Goal: Task Accomplishment & Management: Use online tool/utility

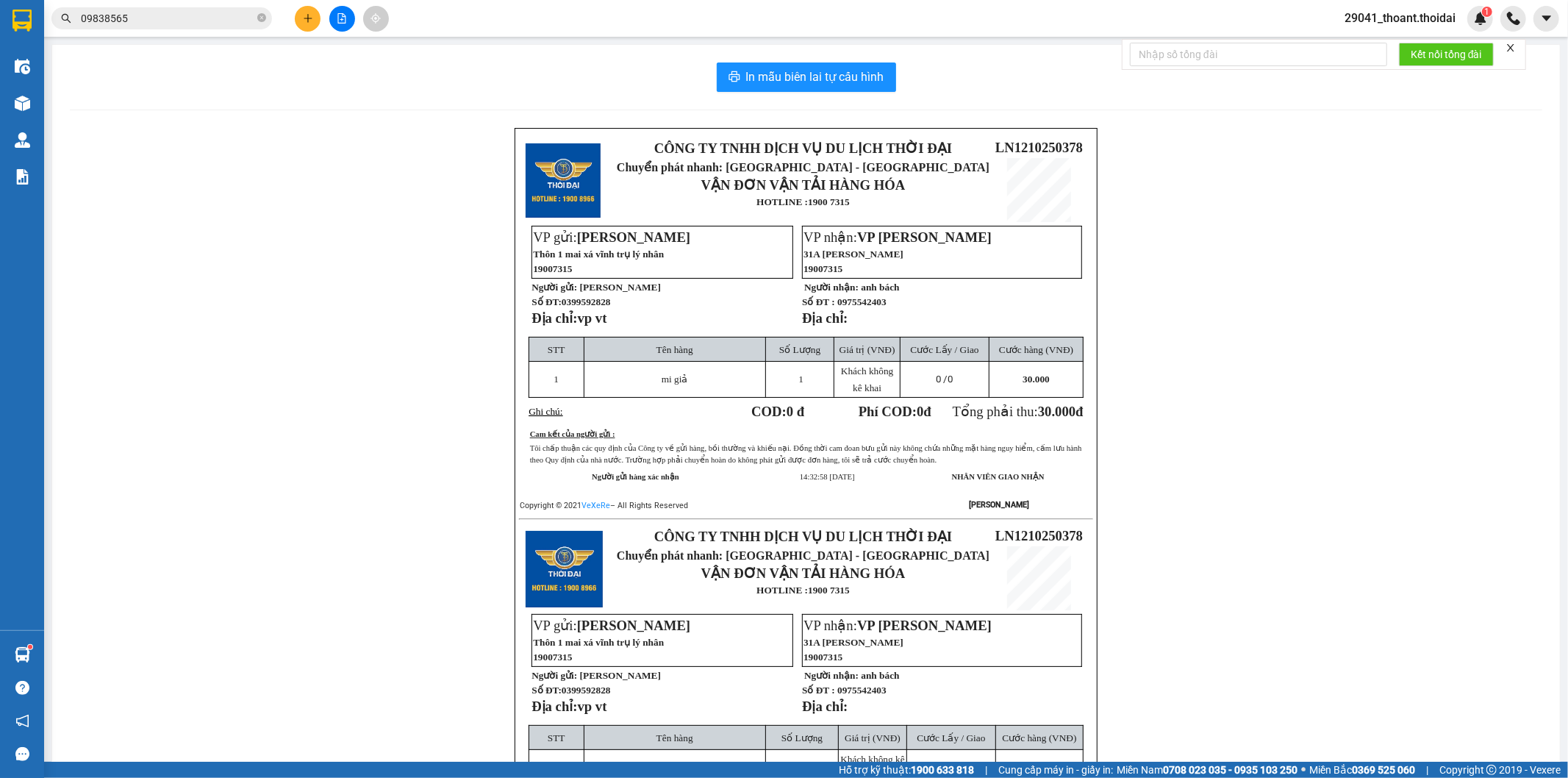
click at [303, 14] on icon "plus" at bounding box center [307, 18] width 10 height 10
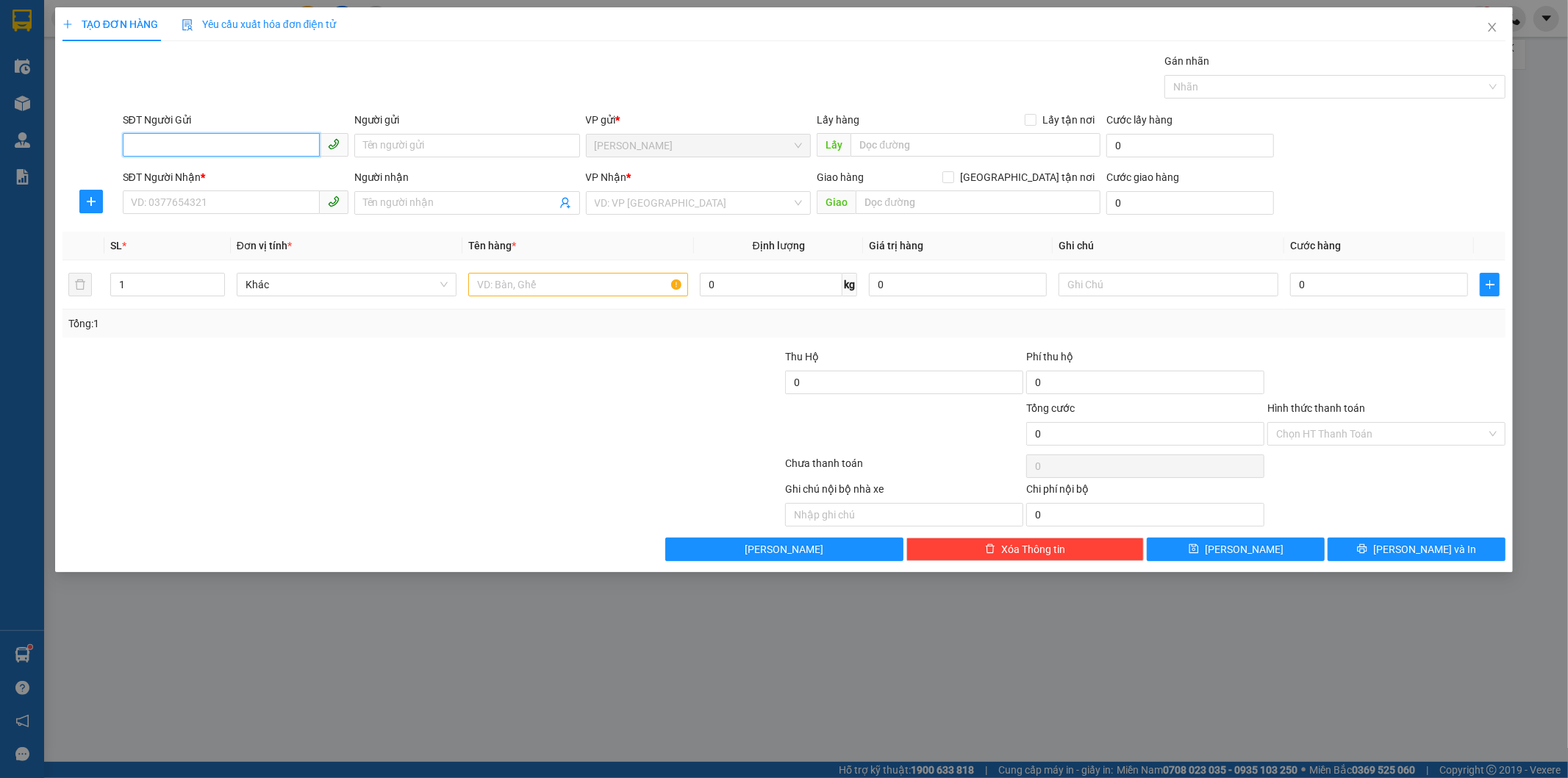
click at [240, 153] on input "SĐT Người Gửi" at bounding box center [221, 145] width 197 height 24
type input "0919746926"
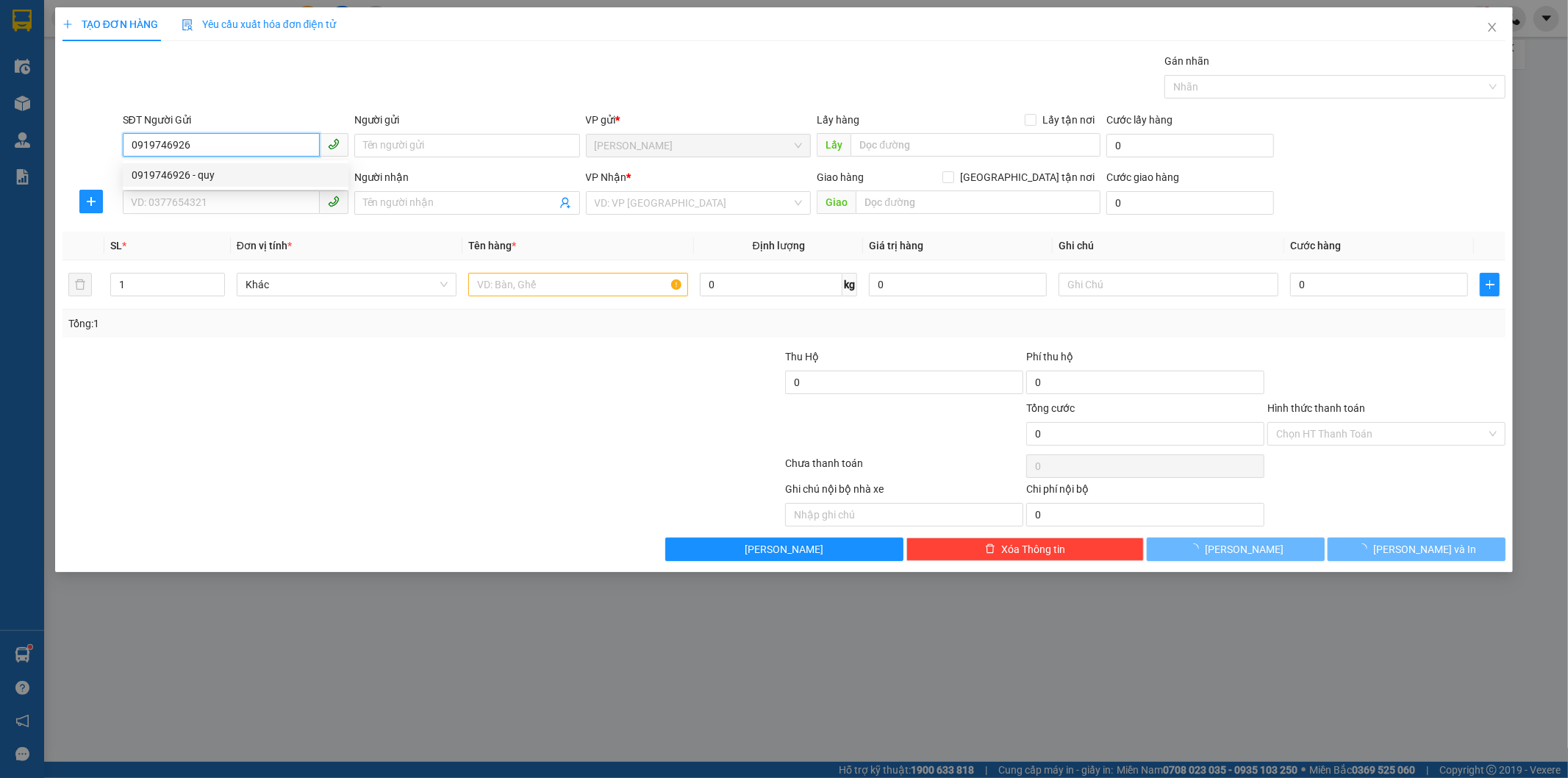
click at [221, 182] on div "0919746926 - quy" at bounding box center [235, 175] width 208 height 16
type input "quy"
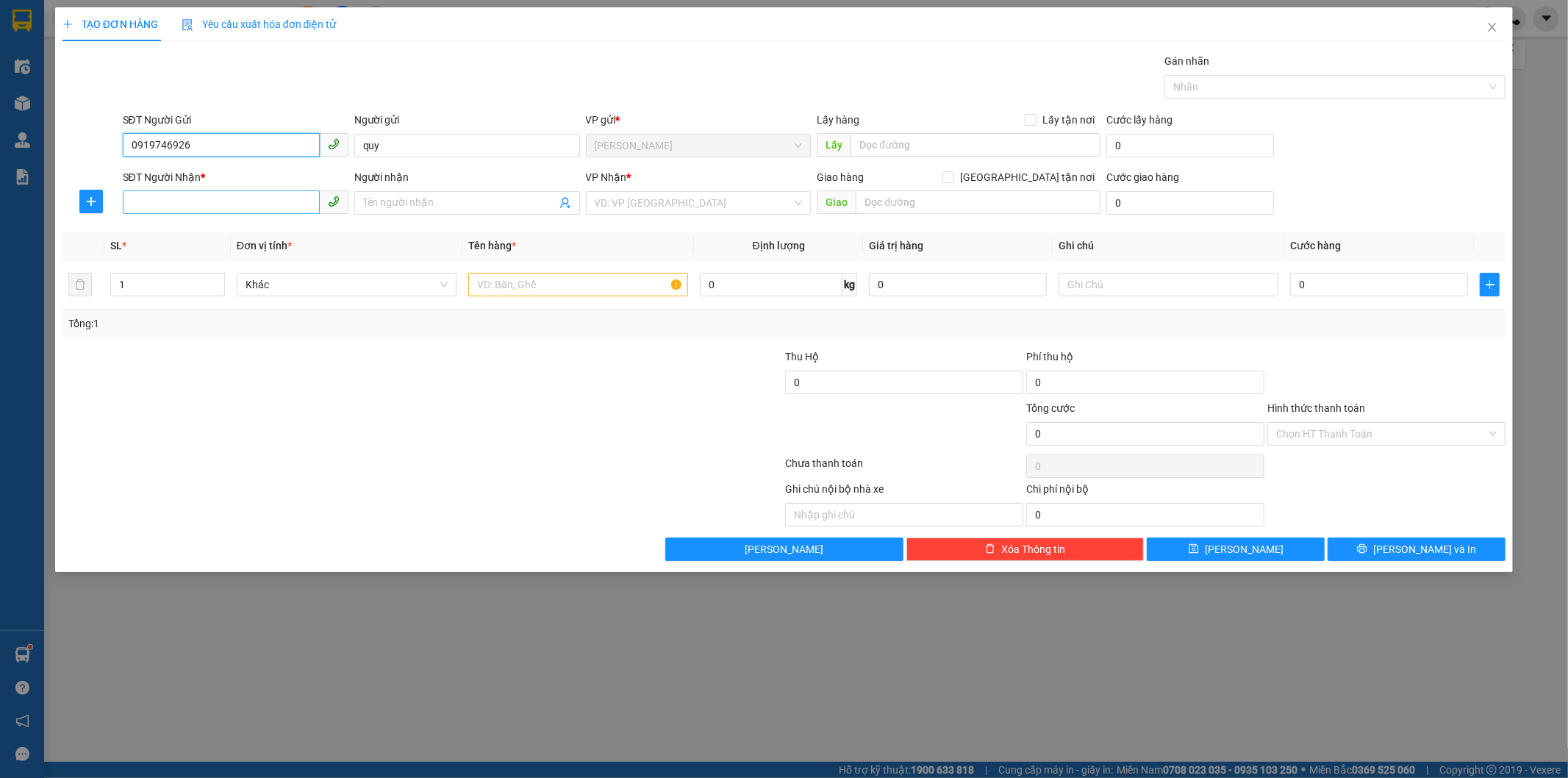
type input "0919746926"
click at [223, 210] on input "SĐT Người Nhận *" at bounding box center [221, 202] width 197 height 24
type input "0357046879"
click at [202, 239] on div "0357046879 - linh" at bounding box center [235, 233] width 208 height 16
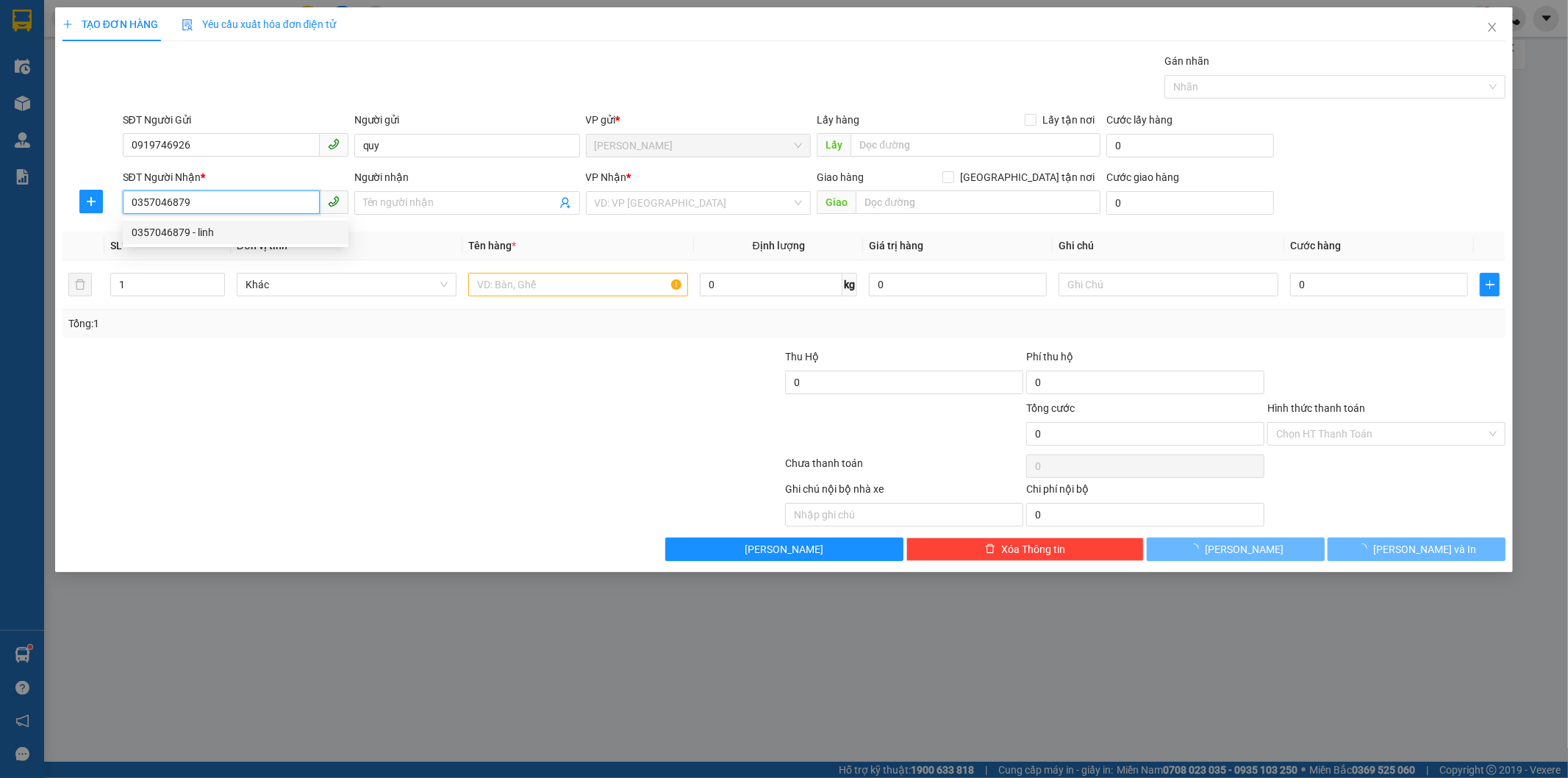
type input "linh"
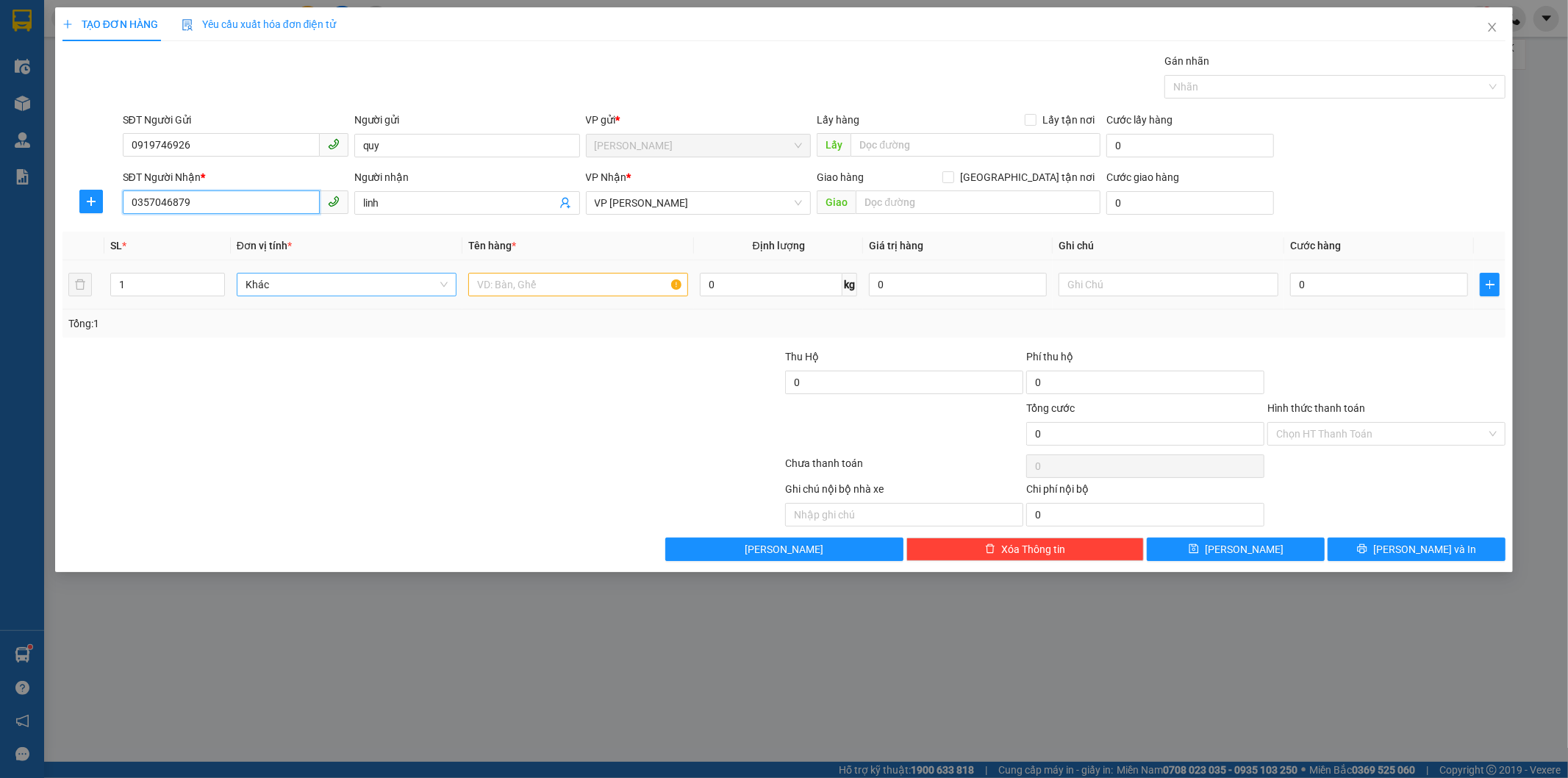
click at [387, 292] on span "Khác" at bounding box center [346, 284] width 202 height 22
type input "0357046879"
click at [572, 292] on input "text" at bounding box center [578, 285] width 220 height 24
type input "túi rau + đồ ăn"
click at [1387, 283] on input "0" at bounding box center [1378, 285] width 178 height 24
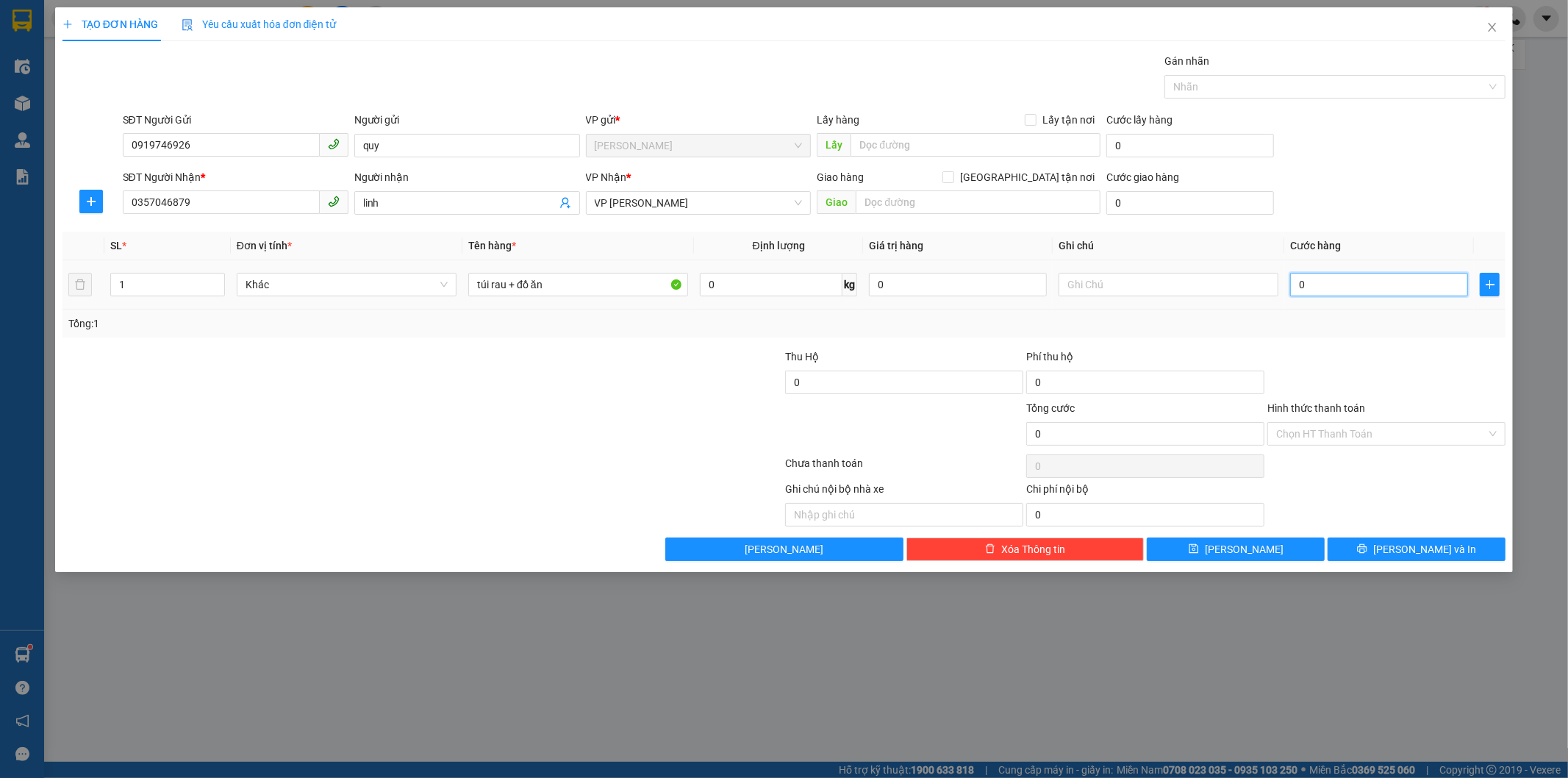
type input "4"
type input "40"
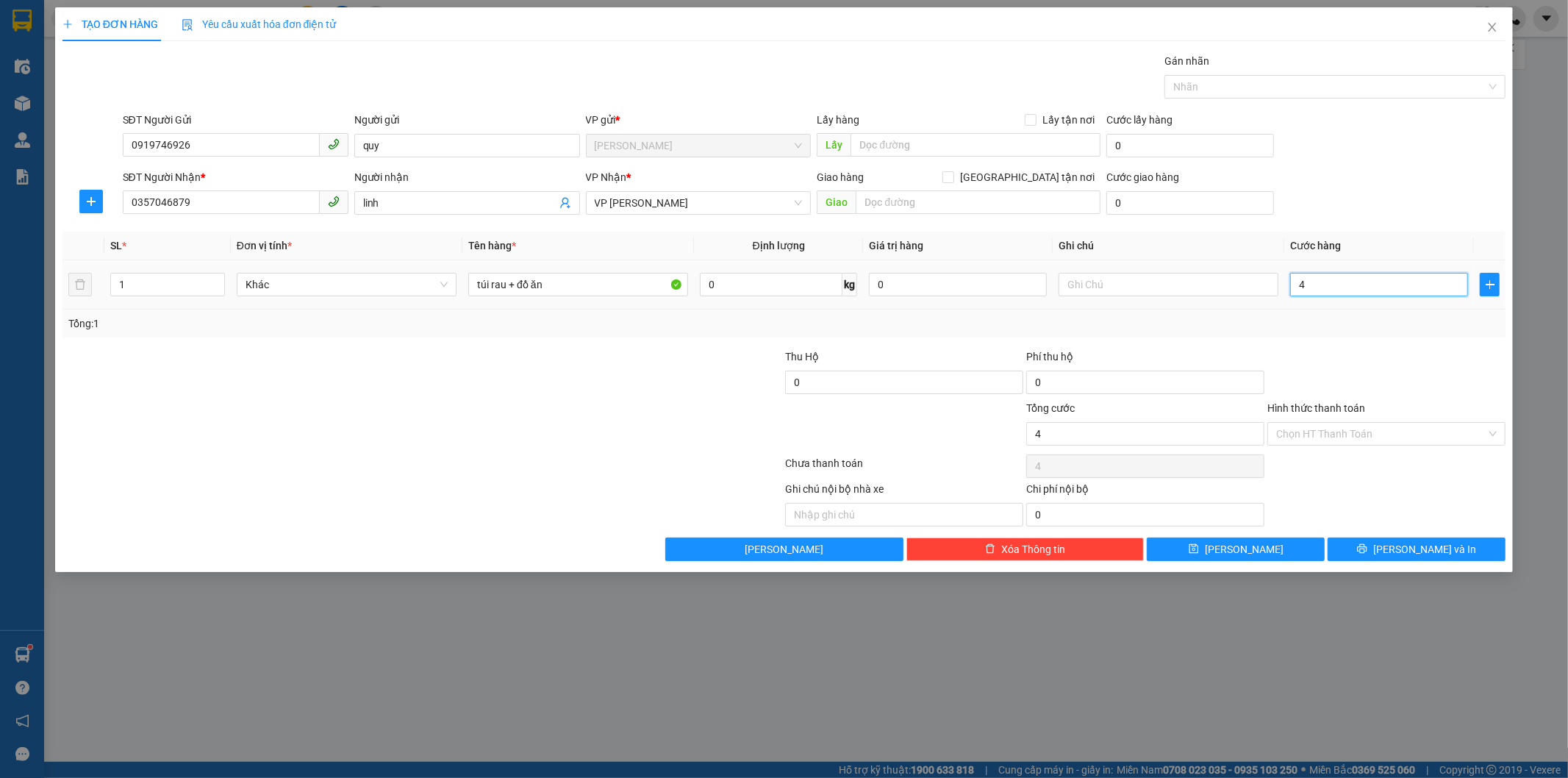
type input "40"
type input "400"
type input "4.000"
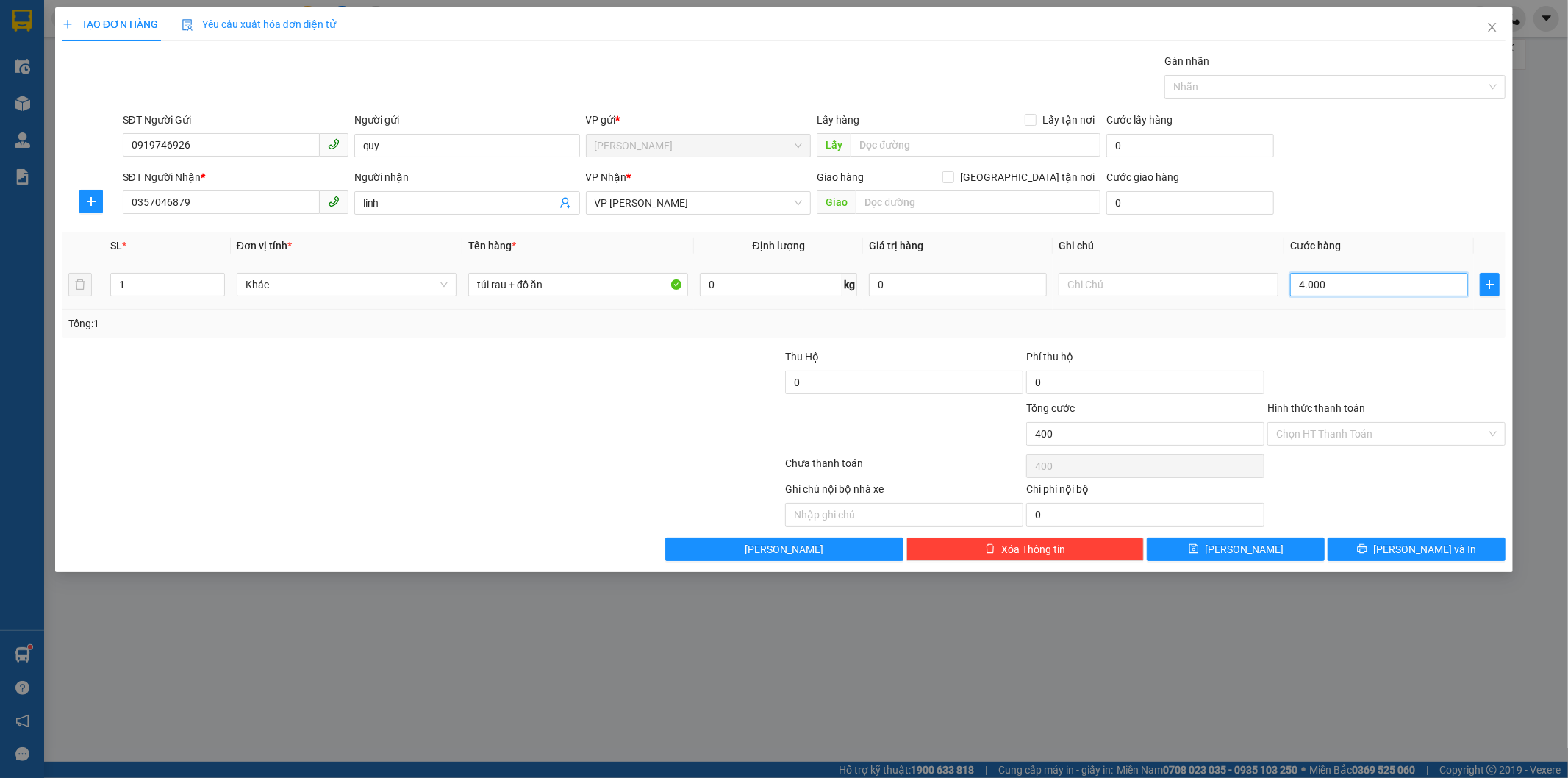
type input "4.000"
type input "40.000"
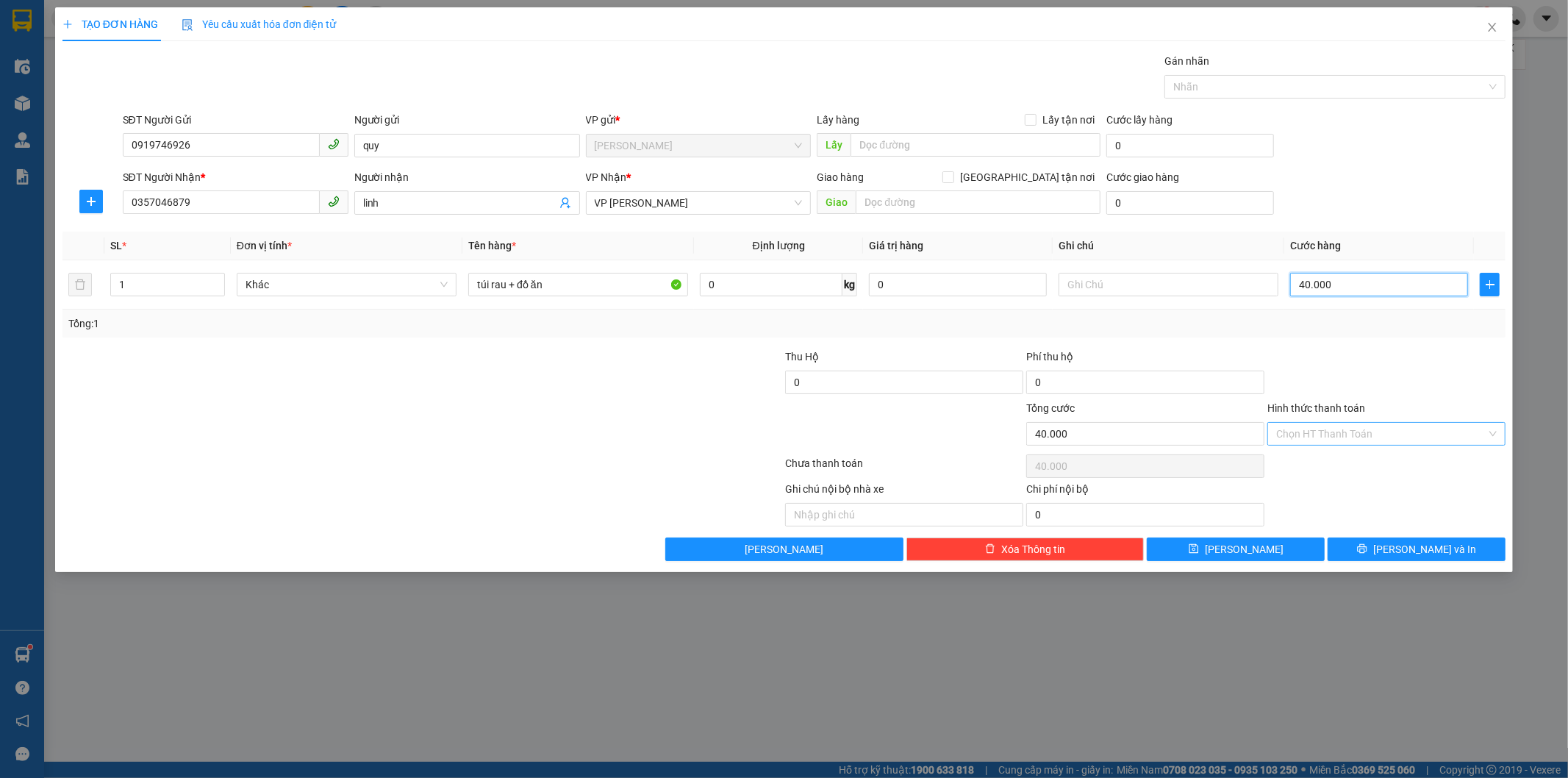
type input "40.000"
click at [1328, 435] on input "Hình thức thanh toán" at bounding box center [1382, 434] width 210 height 22
click at [1363, 459] on div "Tại văn phòng" at bounding box center [1387, 463] width 221 height 16
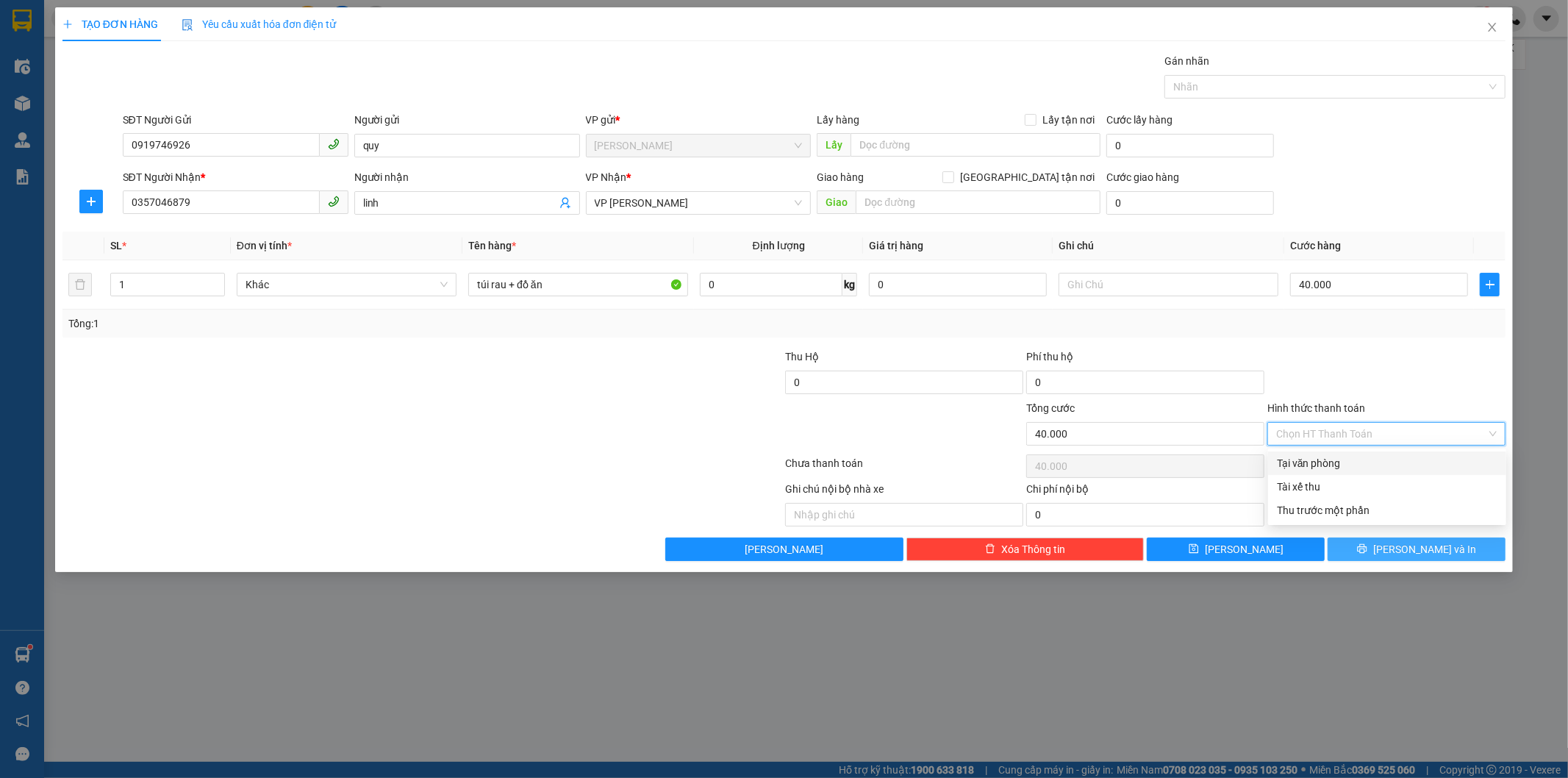
type input "0"
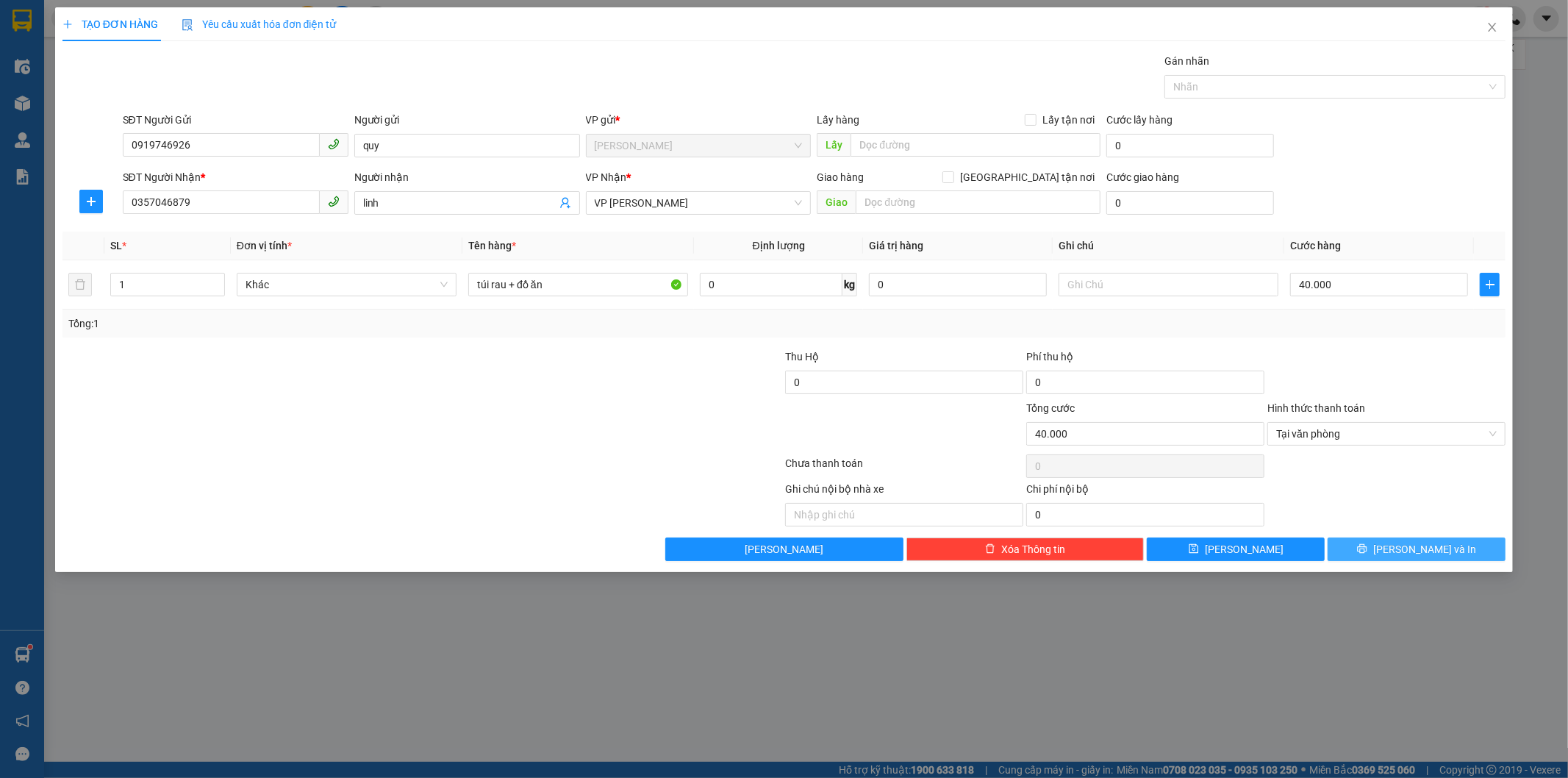
click at [1369, 546] on button "[PERSON_NAME] và In" at bounding box center [1417, 549] width 178 height 24
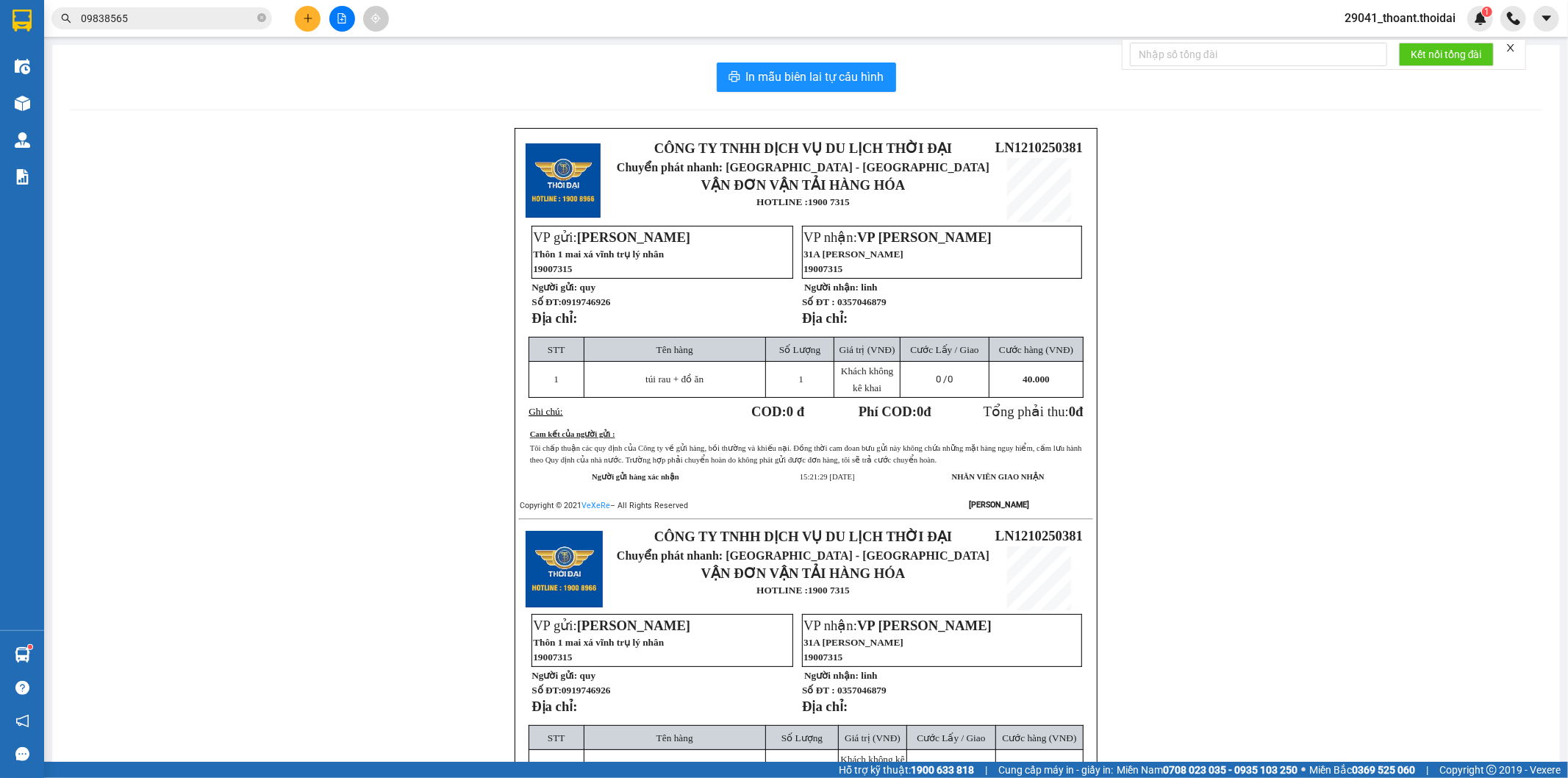
click at [1263, 385] on div "CÔNG TY TNHH DỊCH VỤ DU LỊCH THỜI ĐẠI Chuyển phát nhanh: HÀ NỘI - HÀ NAM VẬN ĐƠ…" at bounding box center [806, 535] width 1472 height 814
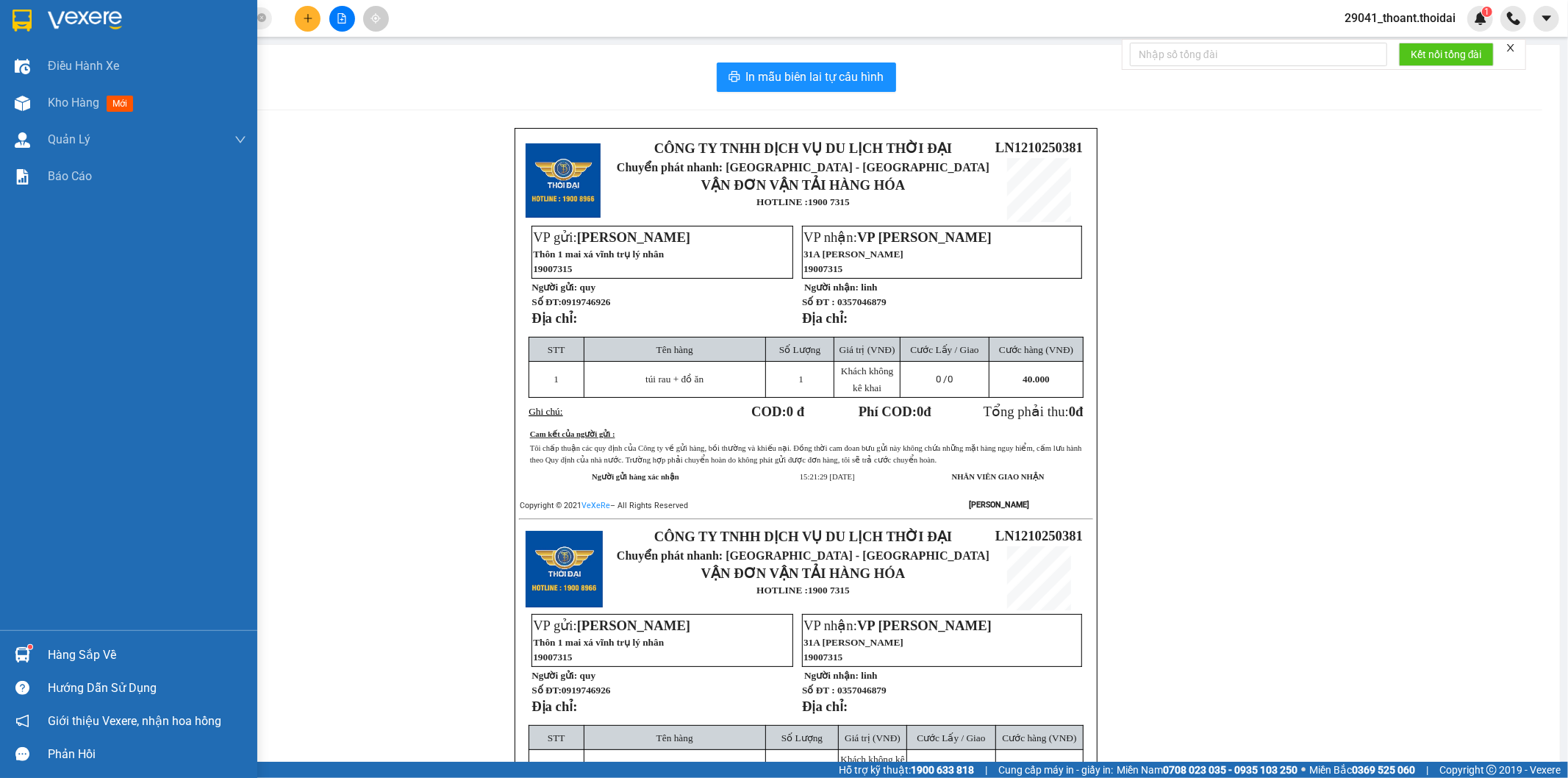
click at [32, 20] on div at bounding box center [22, 20] width 25 height 25
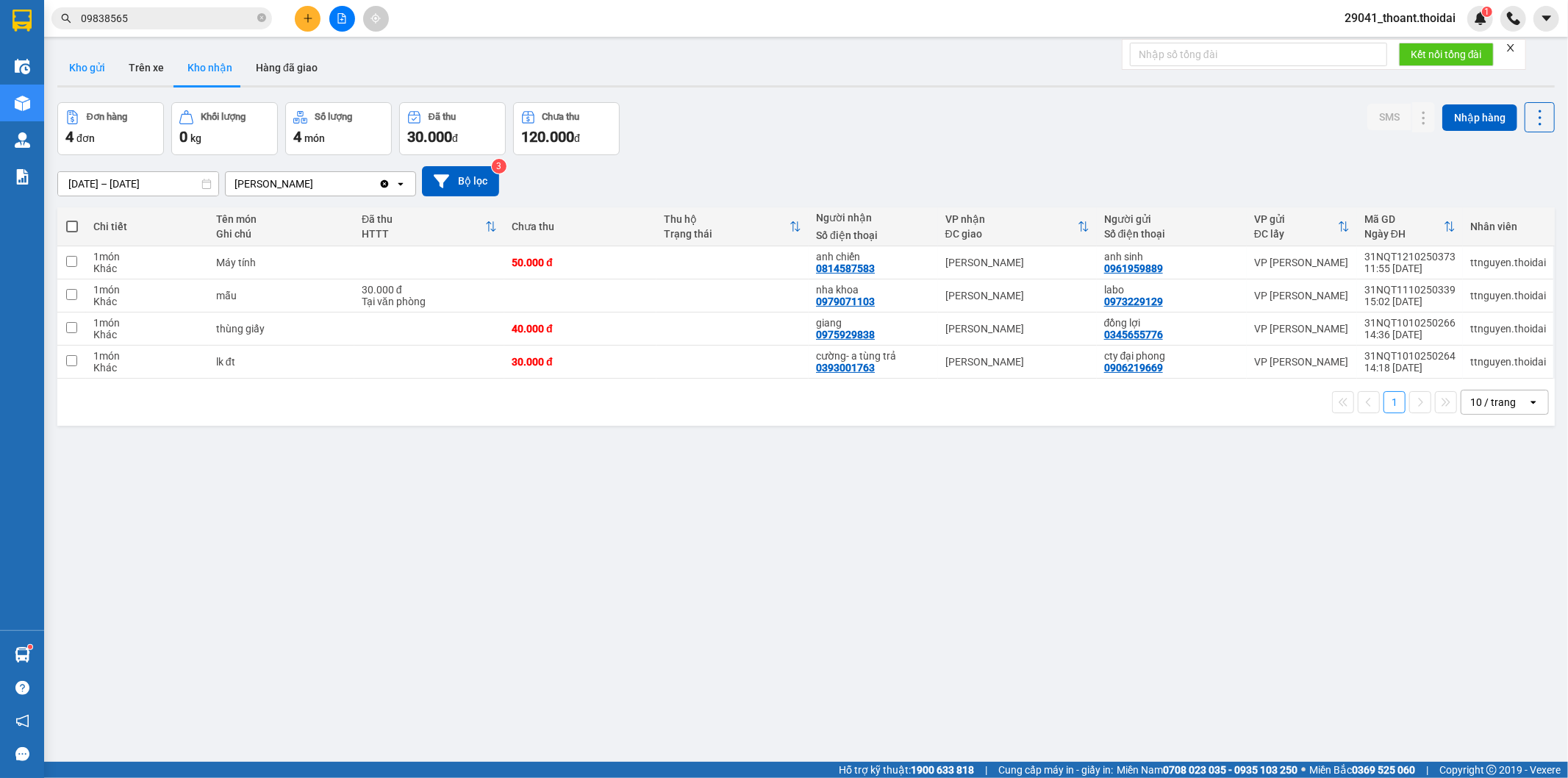
click at [82, 73] on button "Kho gửi" at bounding box center [87, 68] width 60 height 35
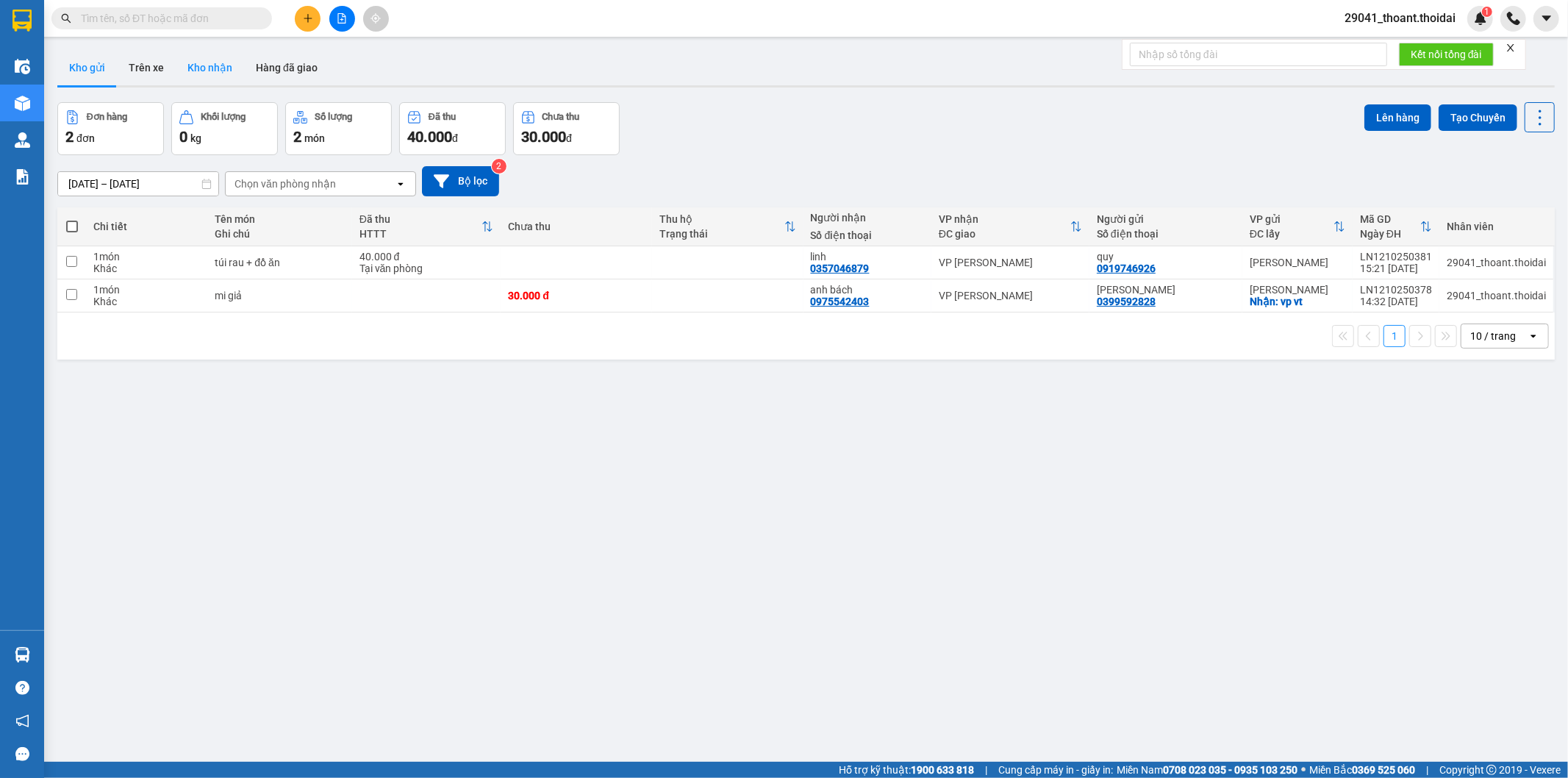
click at [176, 68] on button "Kho nhận" at bounding box center [210, 68] width 68 height 35
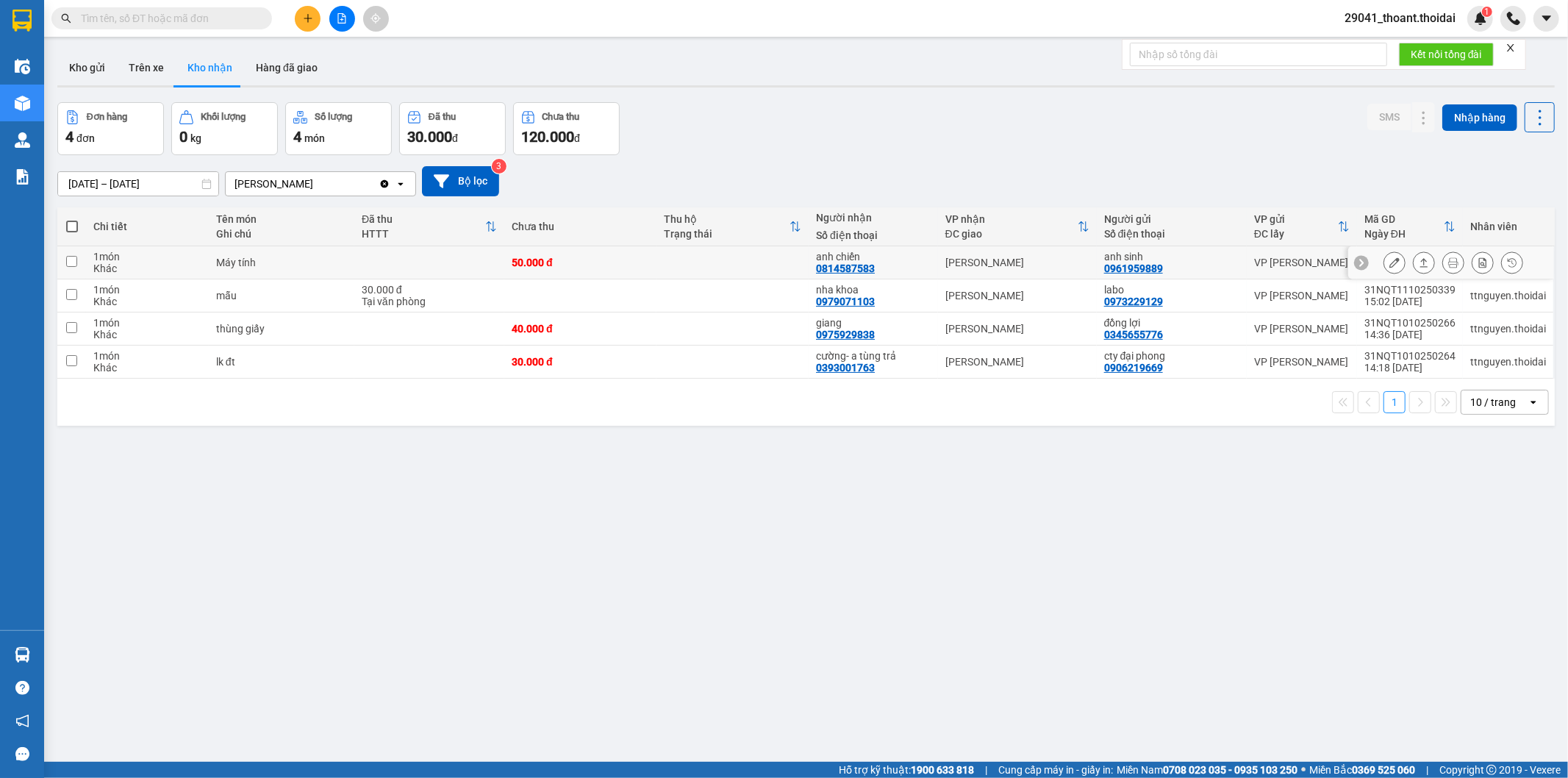
click at [322, 261] on div "Máy tính" at bounding box center [281, 262] width 131 height 12
checkbox input "true"
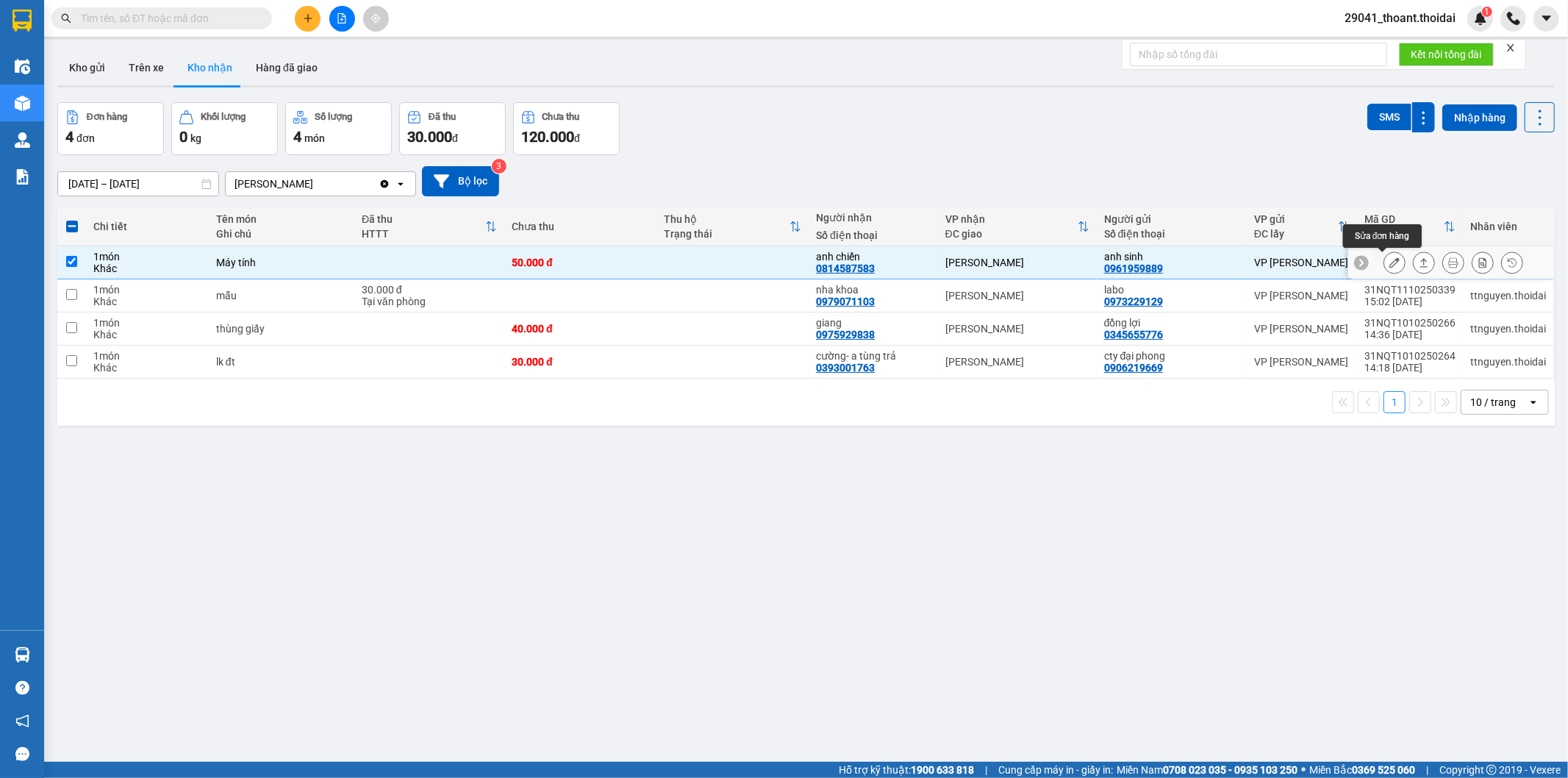
click at [1385, 260] on button at bounding box center [1395, 263] width 21 height 25
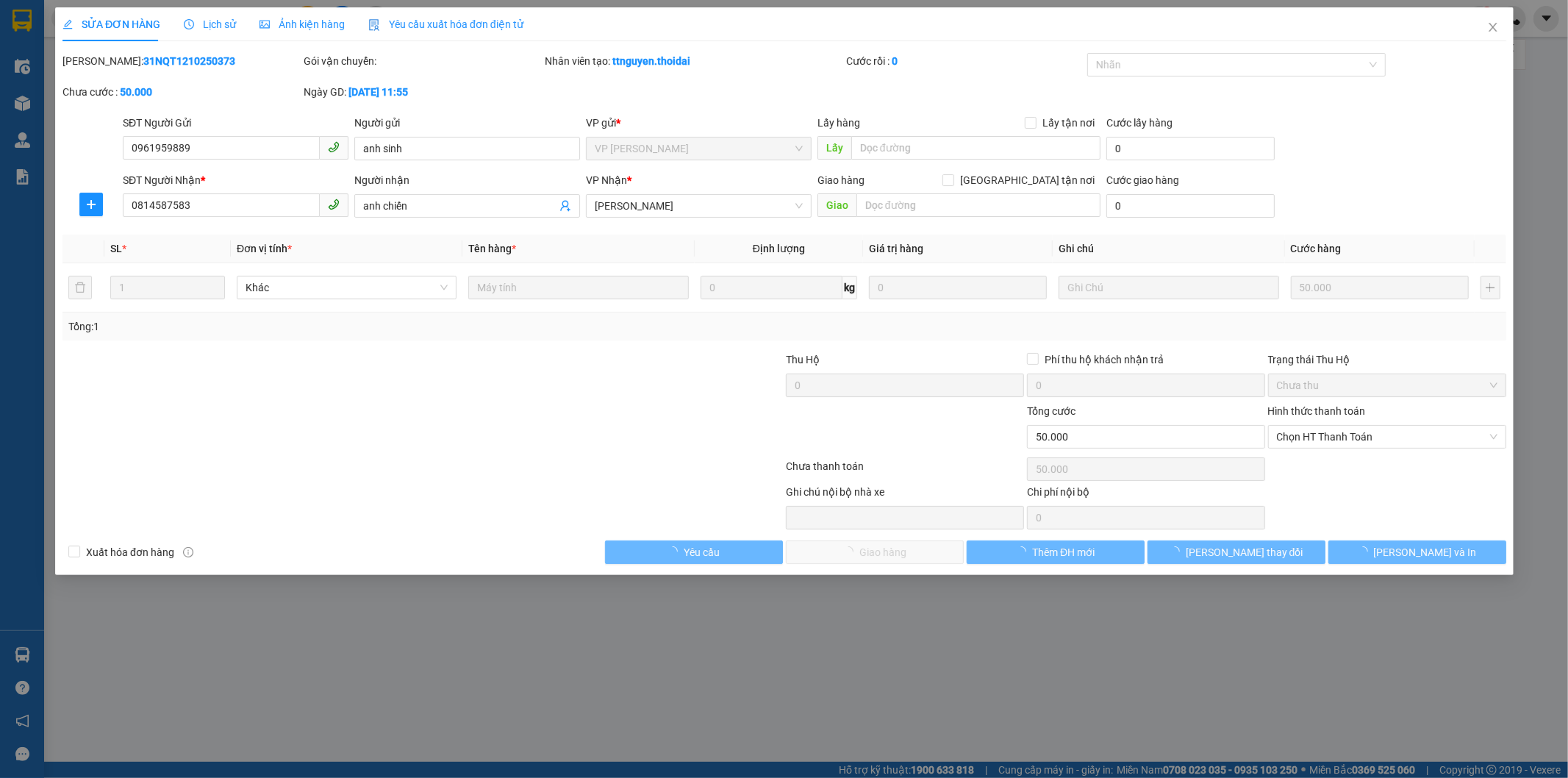
type input "0961959889"
type input "anh sinh"
type input "0814587583"
type input "anh chiến"
type input "0"
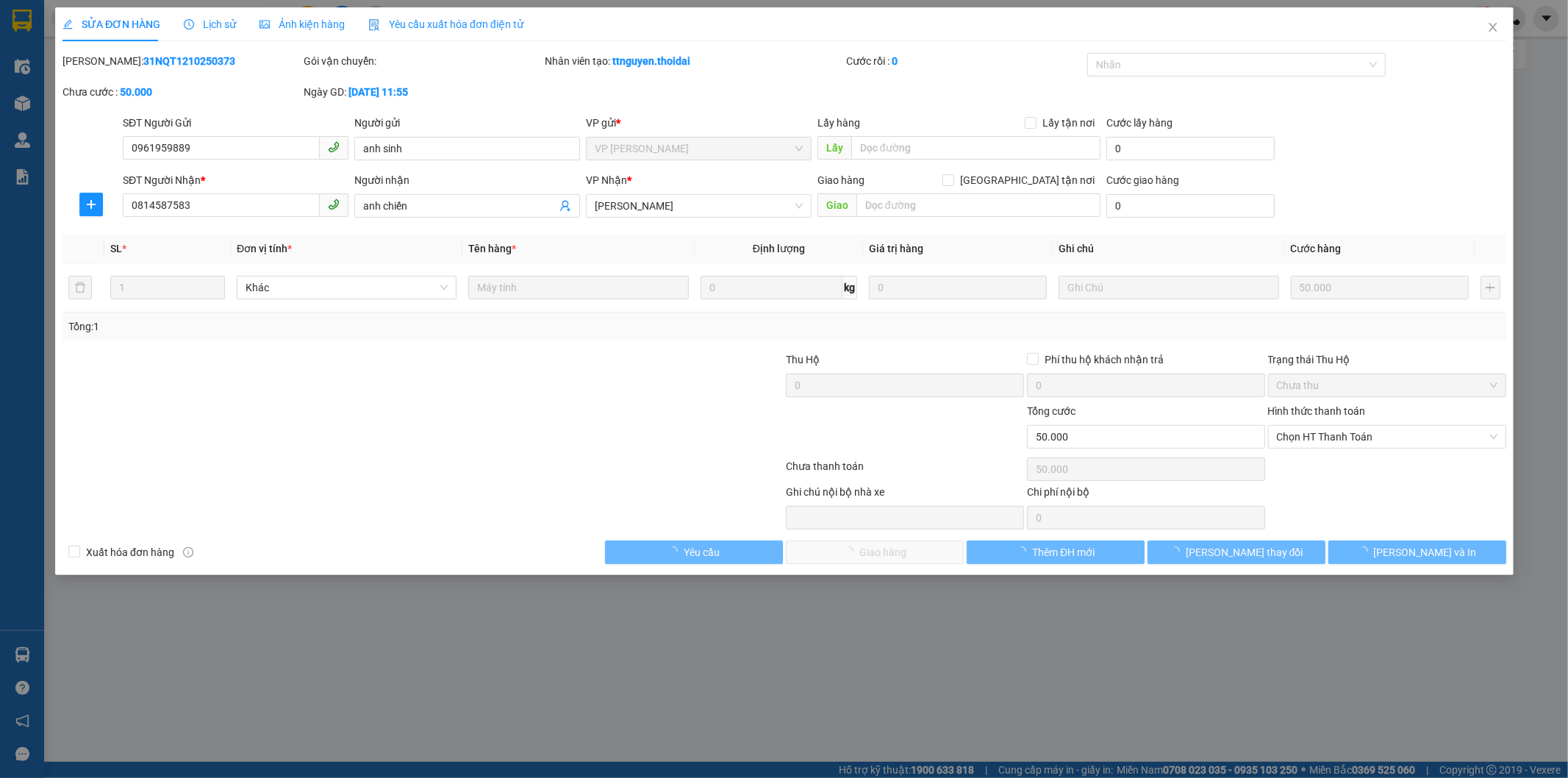
type input "50.000"
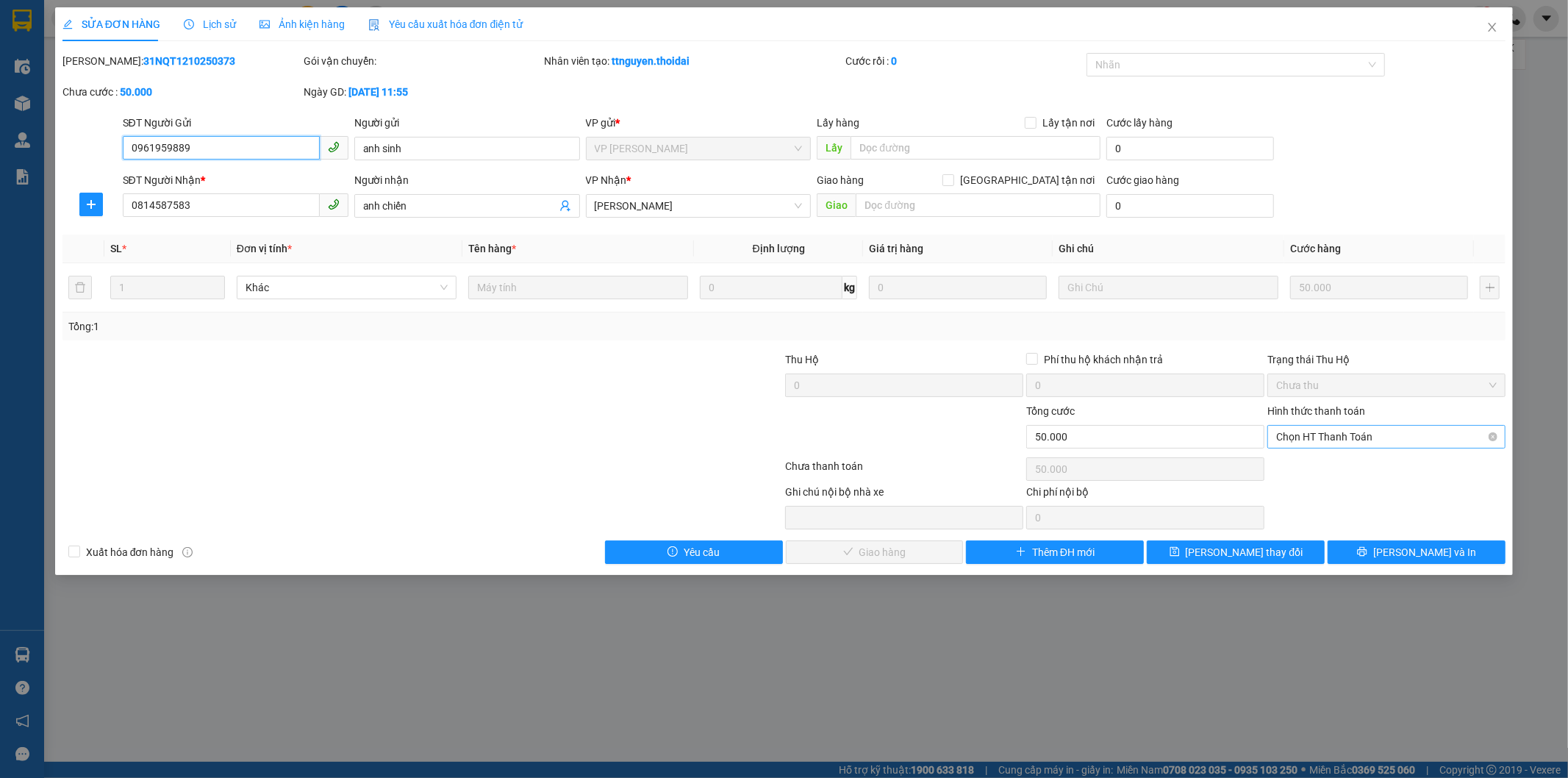
click at [1366, 436] on span "Chọn HT Thanh Toán" at bounding box center [1386, 437] width 221 height 22
click at [1311, 468] on div "Tại văn phòng" at bounding box center [1387, 466] width 221 height 16
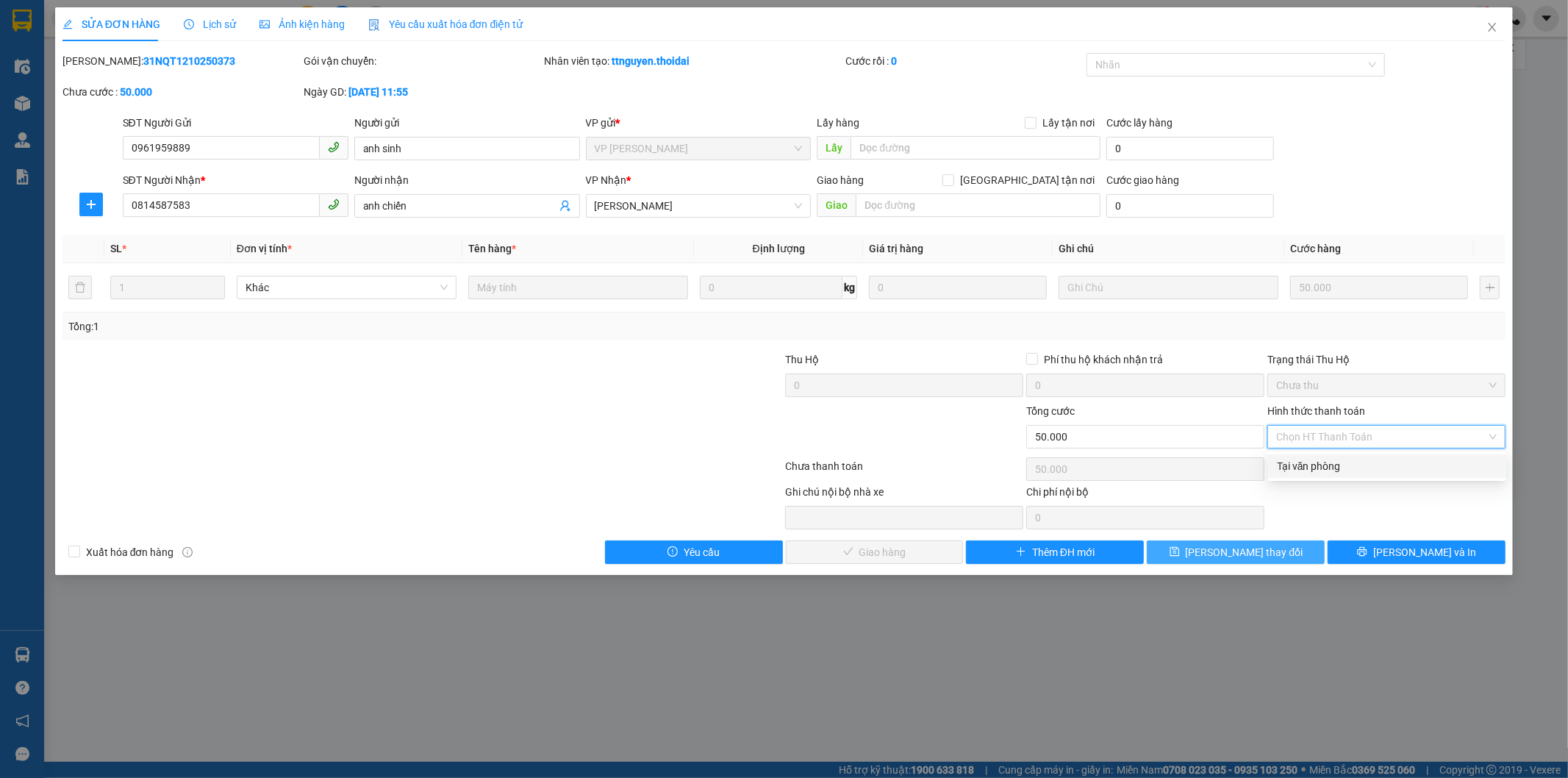
type input "0"
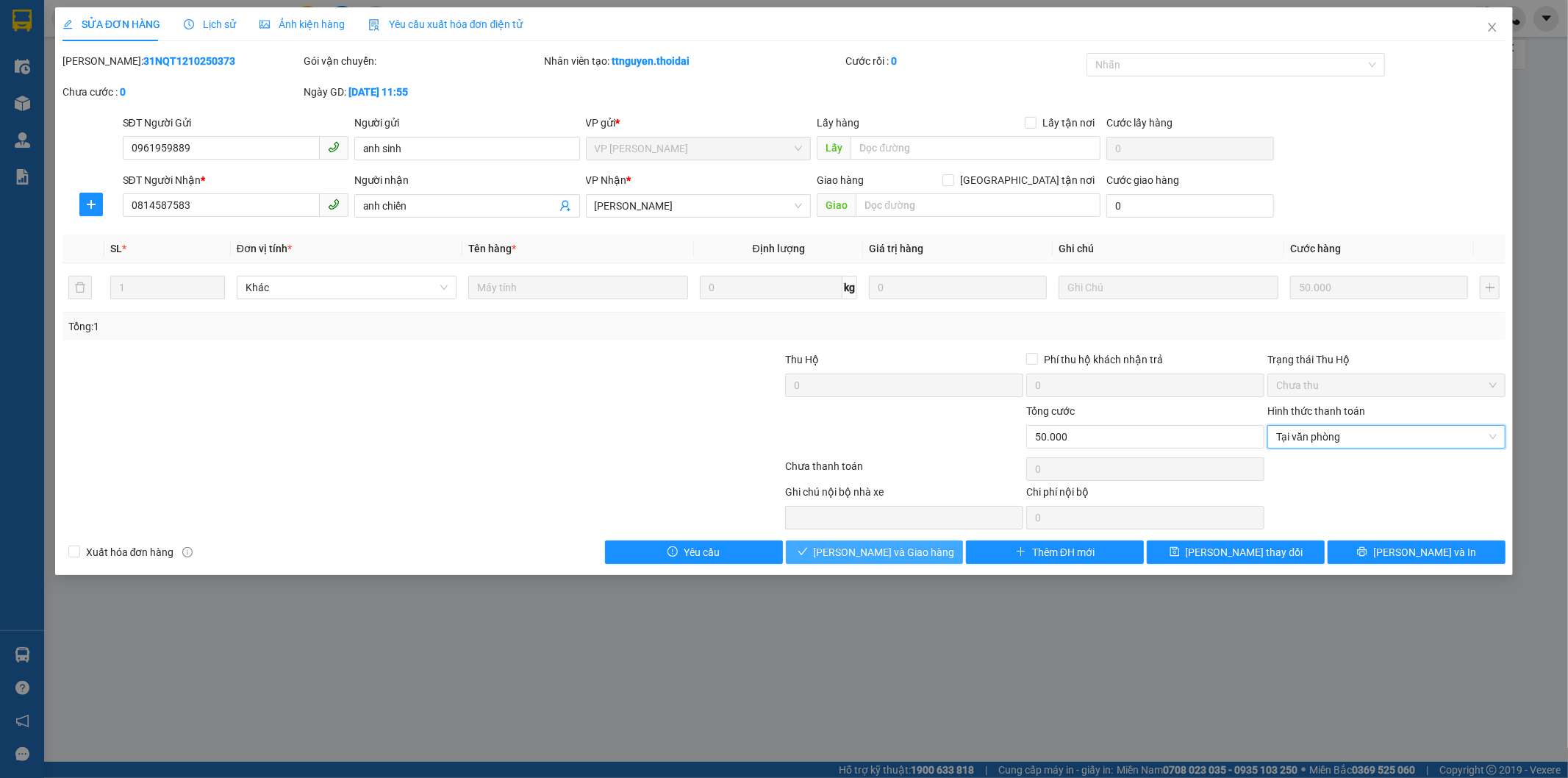
click at [866, 549] on span "[PERSON_NAME] và Giao hàng" at bounding box center [884, 552] width 141 height 16
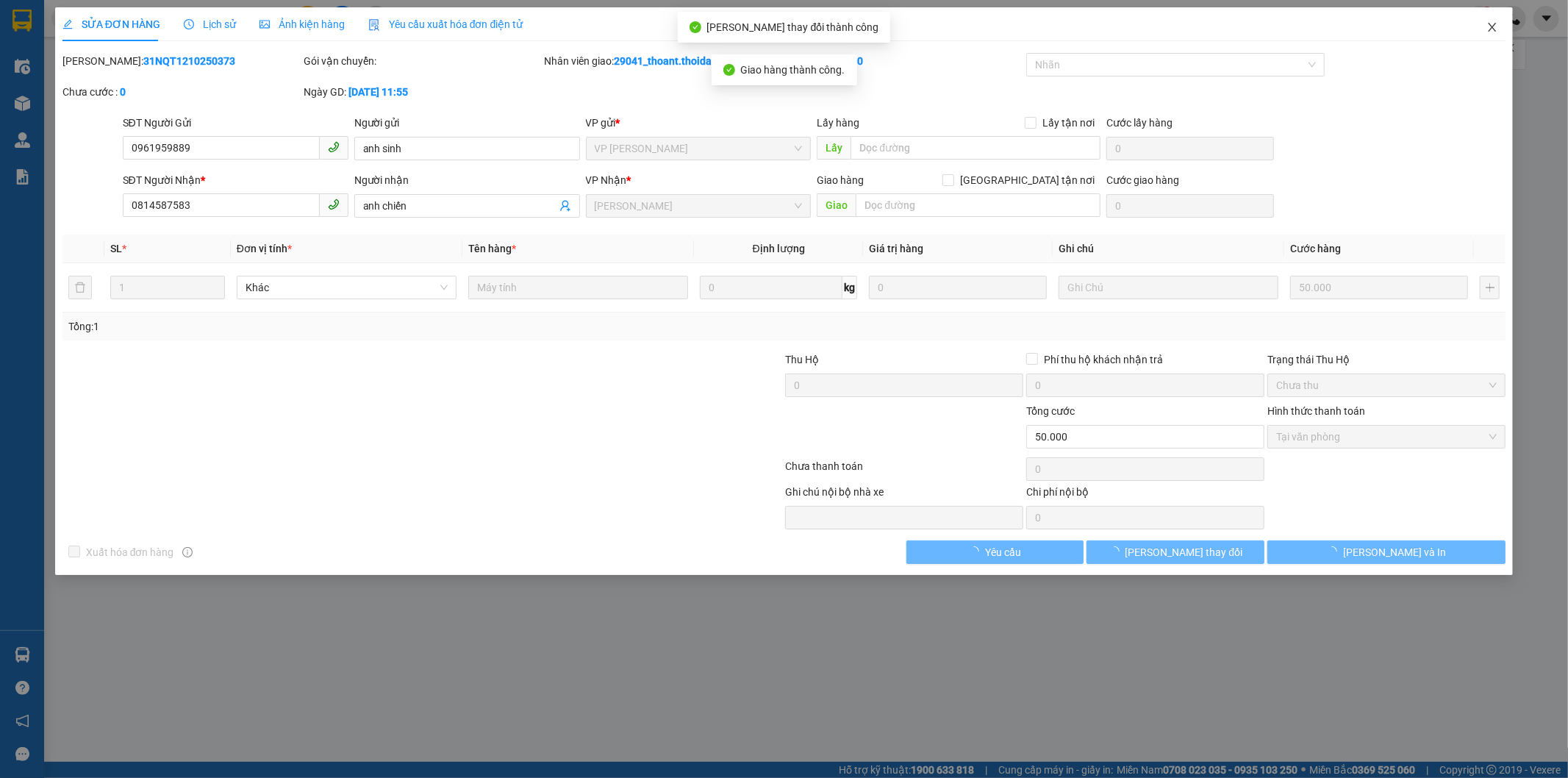
click at [1491, 27] on icon "close" at bounding box center [1492, 27] width 12 height 12
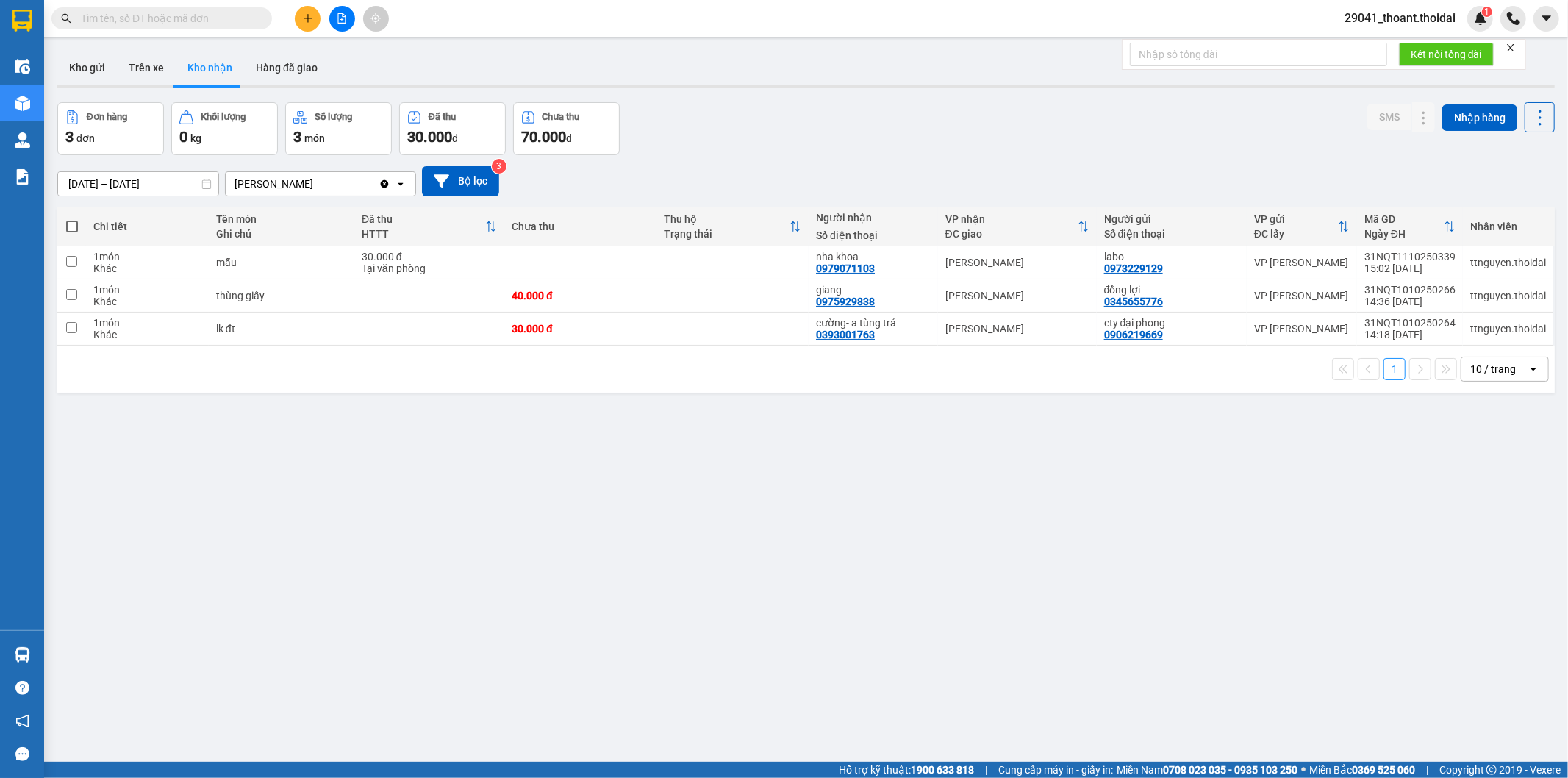
click at [315, 21] on button at bounding box center [307, 18] width 25 height 25
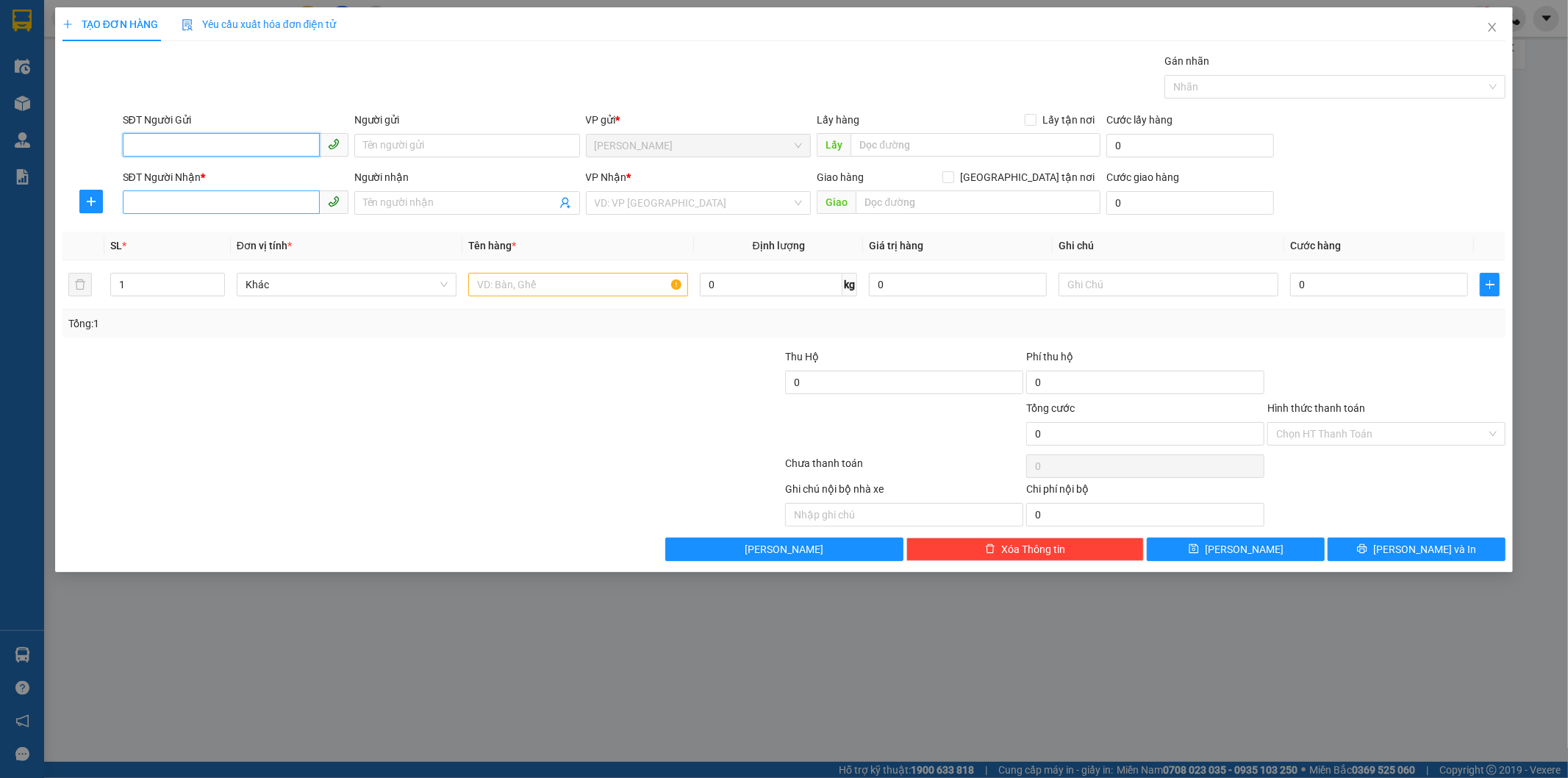
paste input "tel:[PHONE_NUMBER]"
drag, startPoint x: 147, startPoint y: 142, endPoint x: 68, endPoint y: 146, distance: 79.1
click at [74, 146] on div "SĐT Người Gửi tel:[PHONE_NUMBER] tel:[PHONE_NUMBER] Người gửi Tên người gửi VP …" at bounding box center [784, 137] width 1447 height 52
type input "0965399562"
click at [216, 201] on input "SĐT Người Nhận *" at bounding box center [221, 202] width 197 height 24
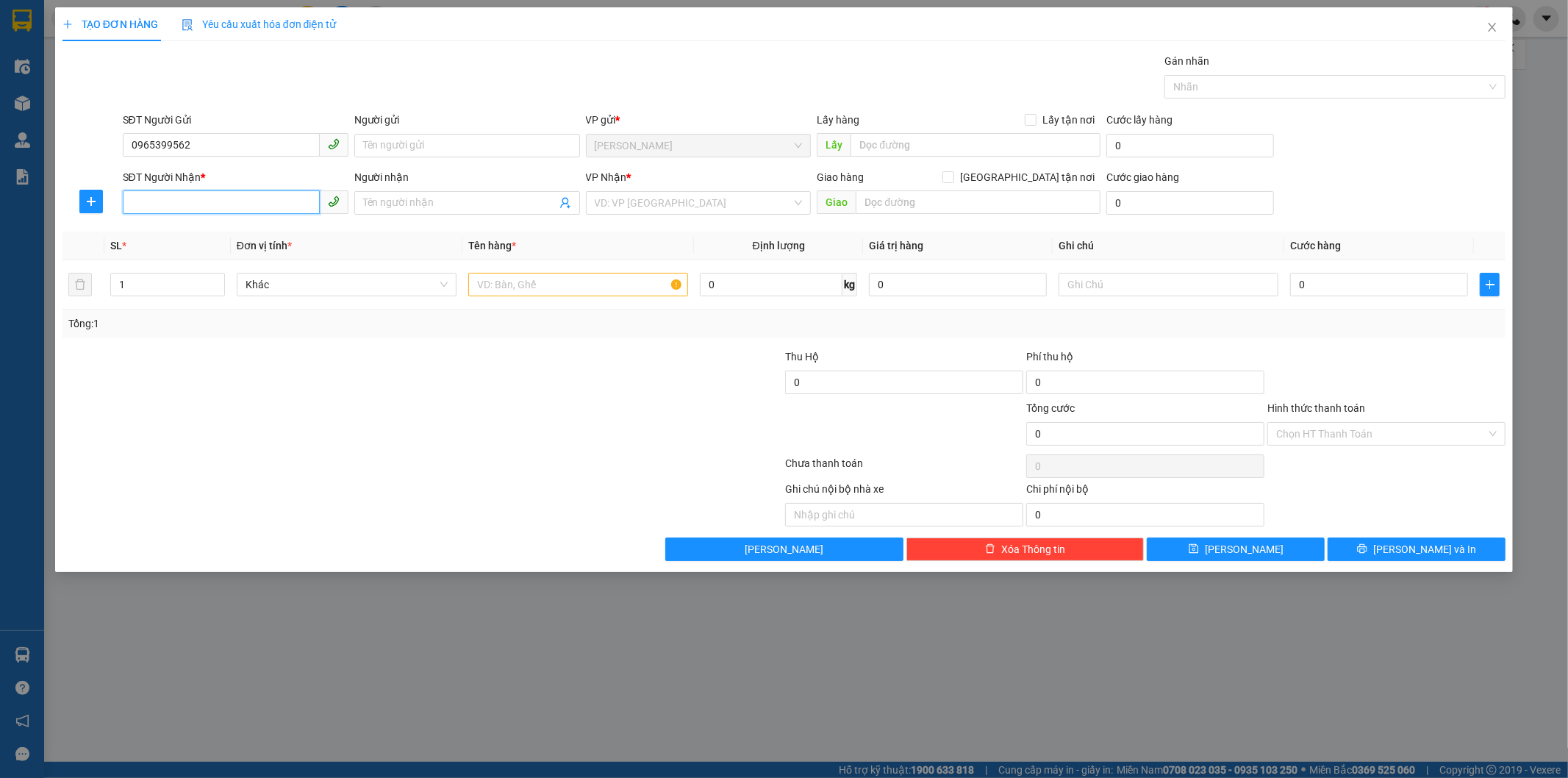
paste input "0971188917"
type input "0971188917"
click at [435, 135] on input "Người gửi" at bounding box center [467, 146] width 225 height 24
type input "thùng xốp đồ ăn"
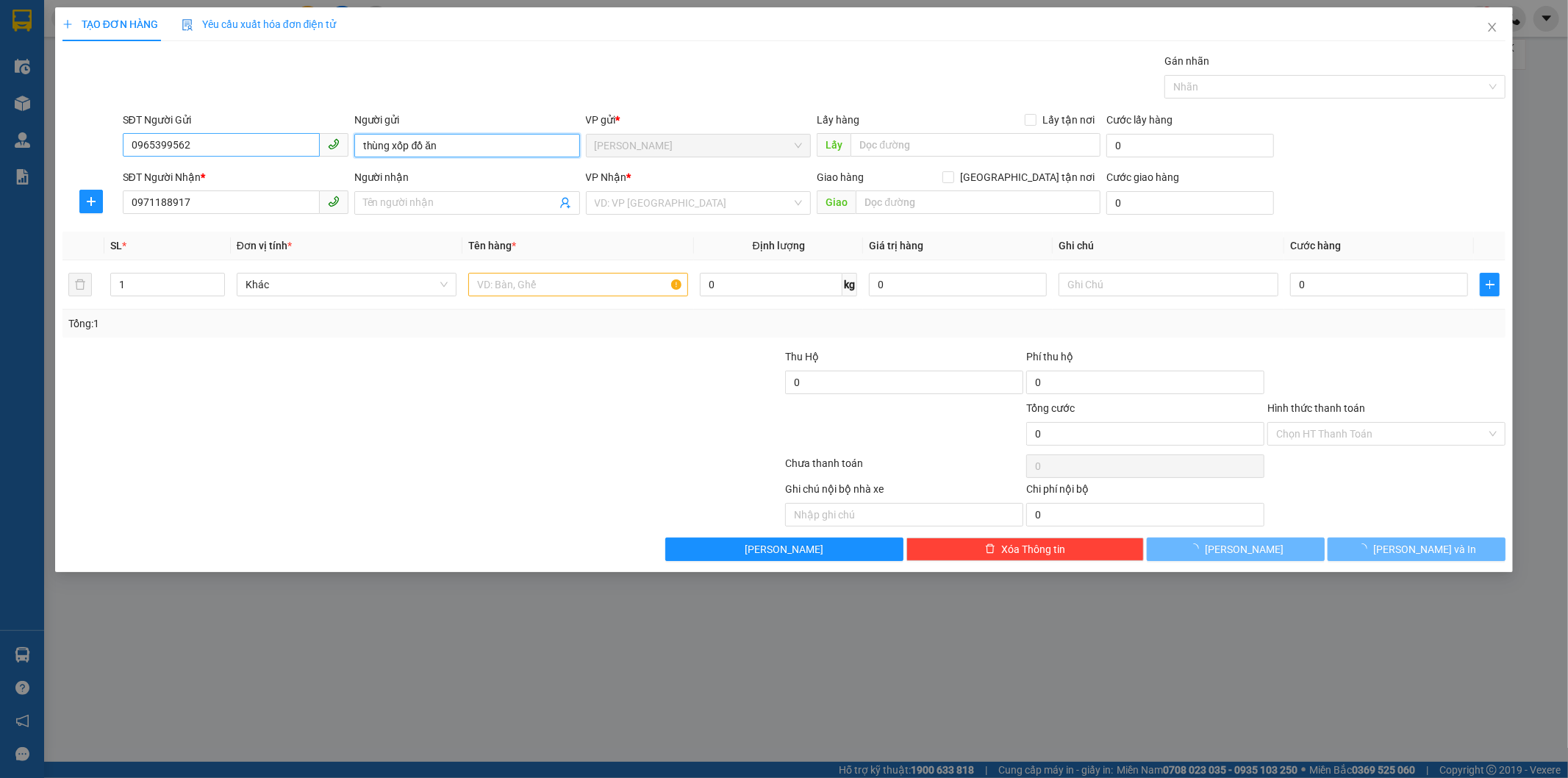
drag, startPoint x: 442, startPoint y: 151, endPoint x: 307, endPoint y: 144, distance: 135.2
click at [307, 144] on div "SĐT Người Gửi 0965399562 Người gửi thùng xốp đồ ăn thùng xốp đồ ăn VP gửi * [PE…" at bounding box center [815, 137] width 1390 height 52
click at [505, 281] on input "text" at bounding box center [578, 285] width 220 height 24
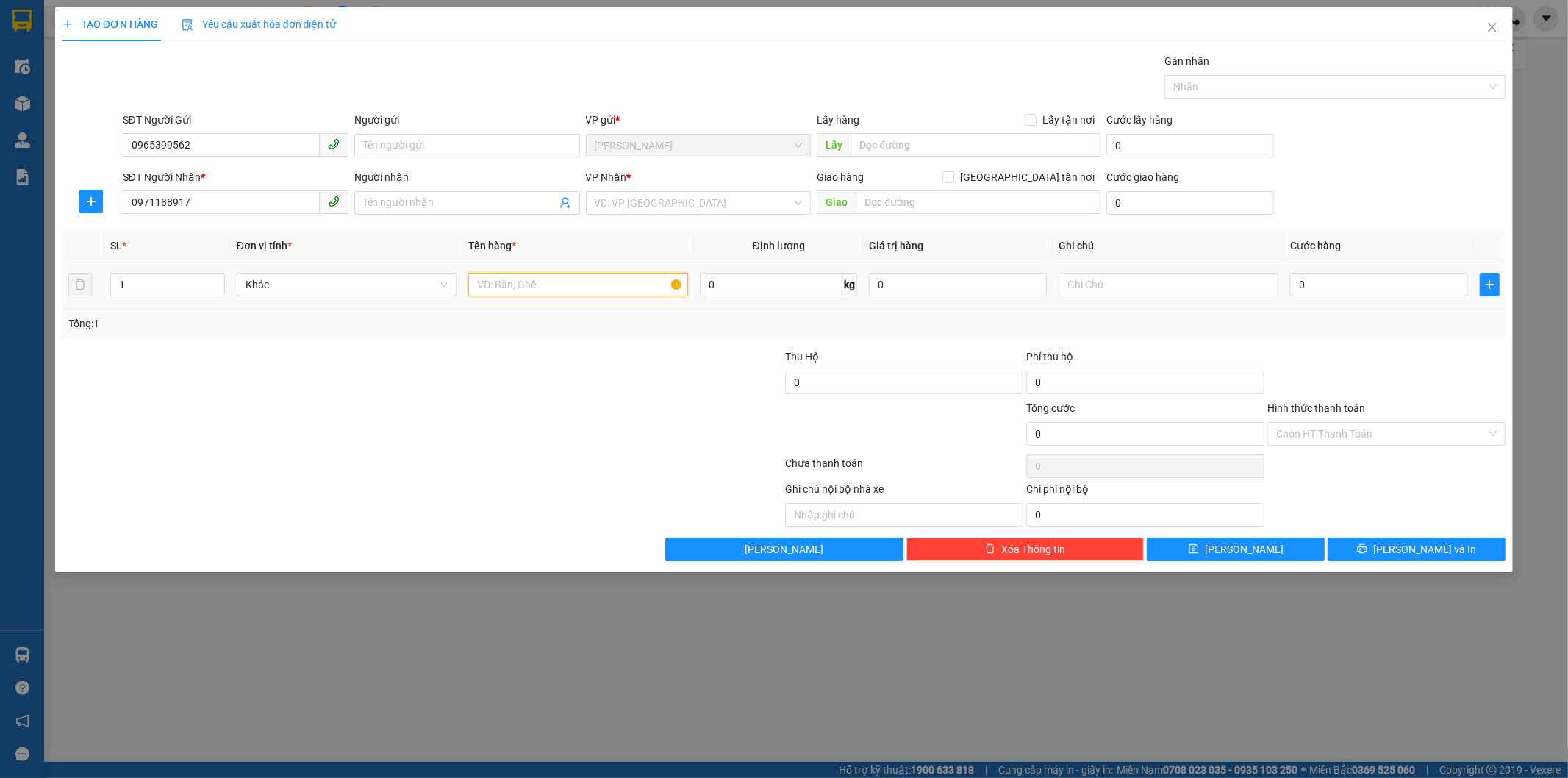
paste input "thùng xốp đồ ăn"
type input "thùng xốp đồ ăn"
click at [405, 149] on input "Người gửi" at bounding box center [467, 146] width 225 height 24
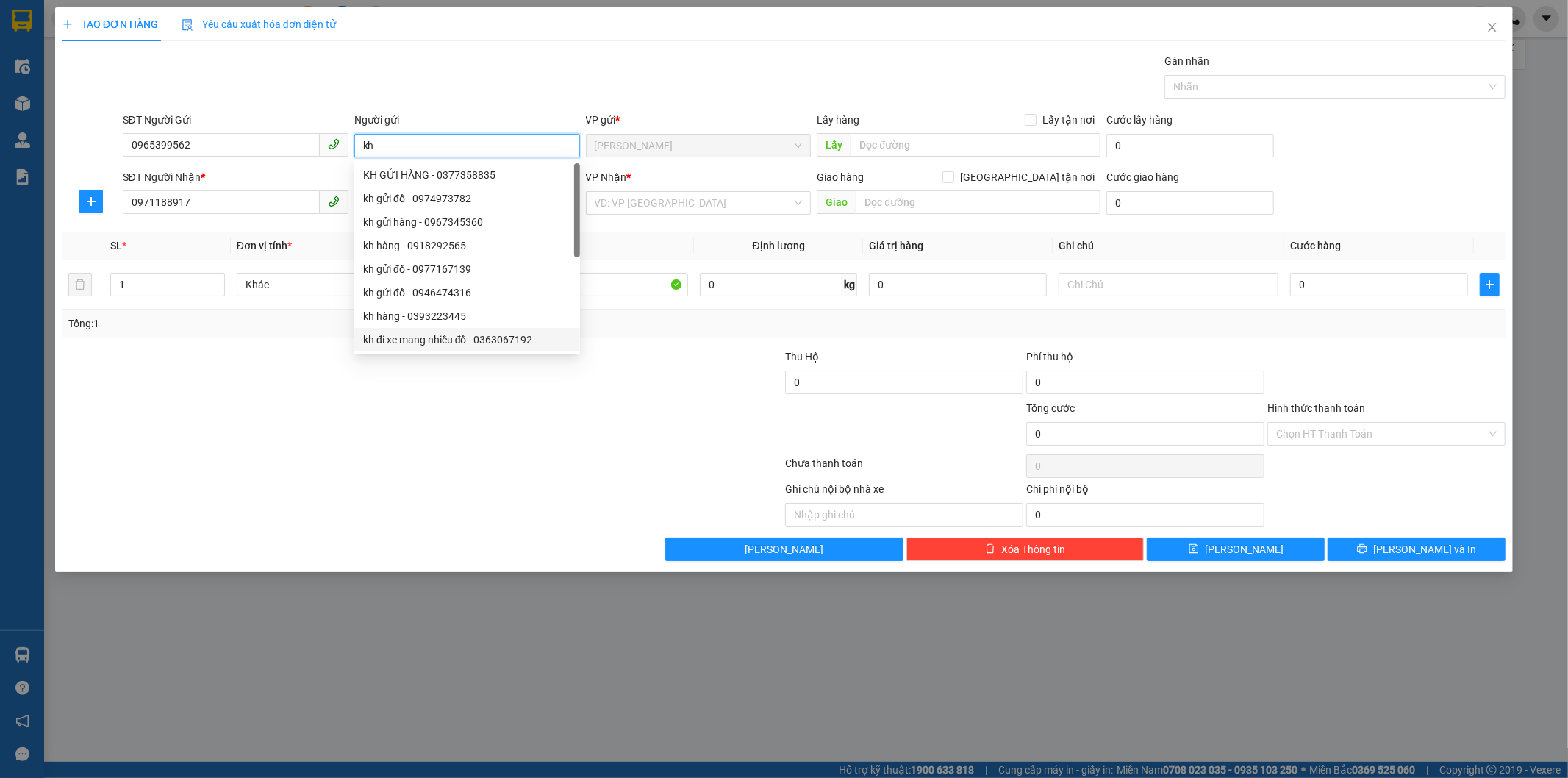
type input "kh"
click at [244, 402] on div at bounding box center [303, 425] width 483 height 52
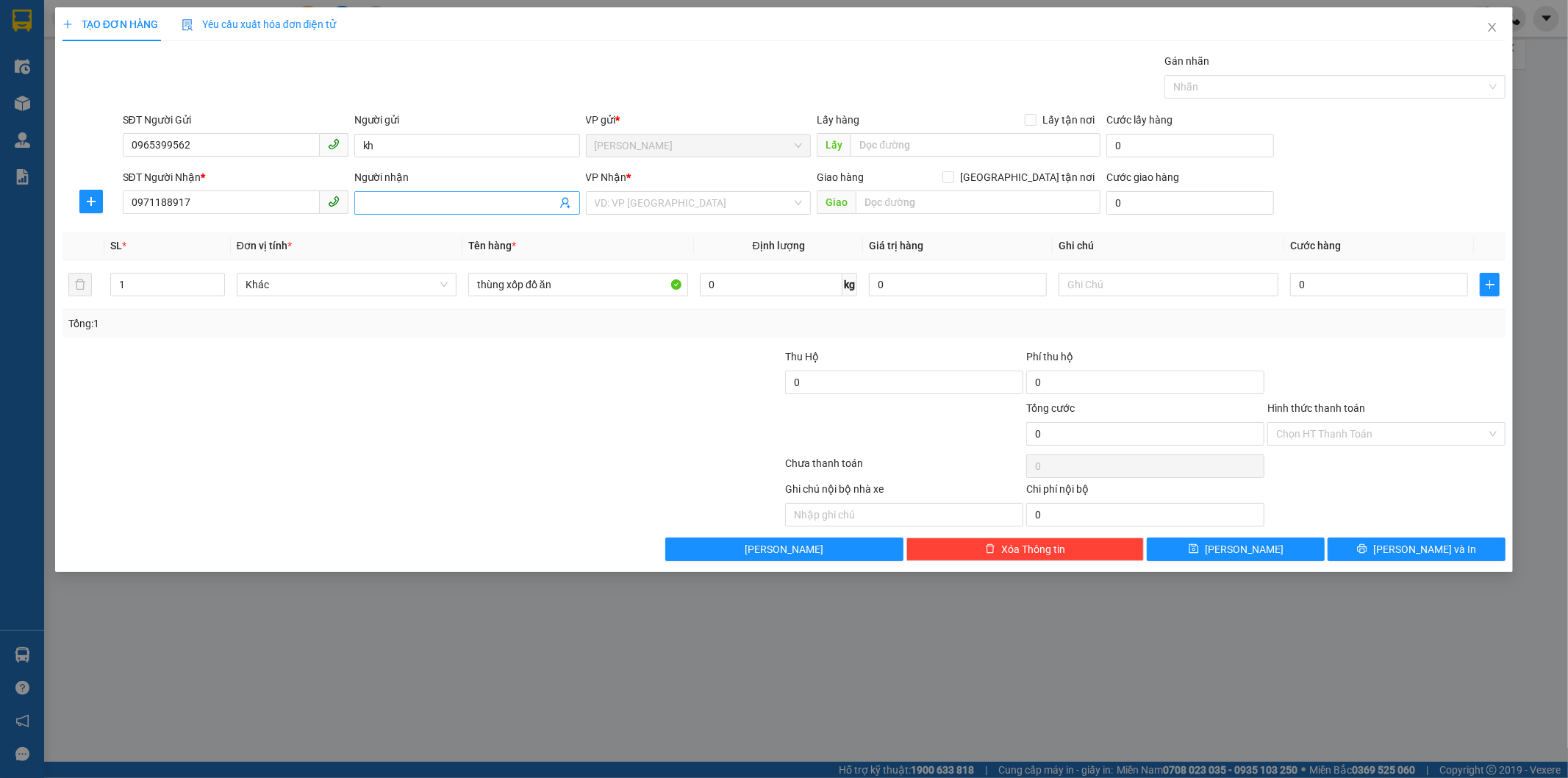
click at [377, 197] on input "Người nhận" at bounding box center [459, 203] width 194 height 16
type input "t"
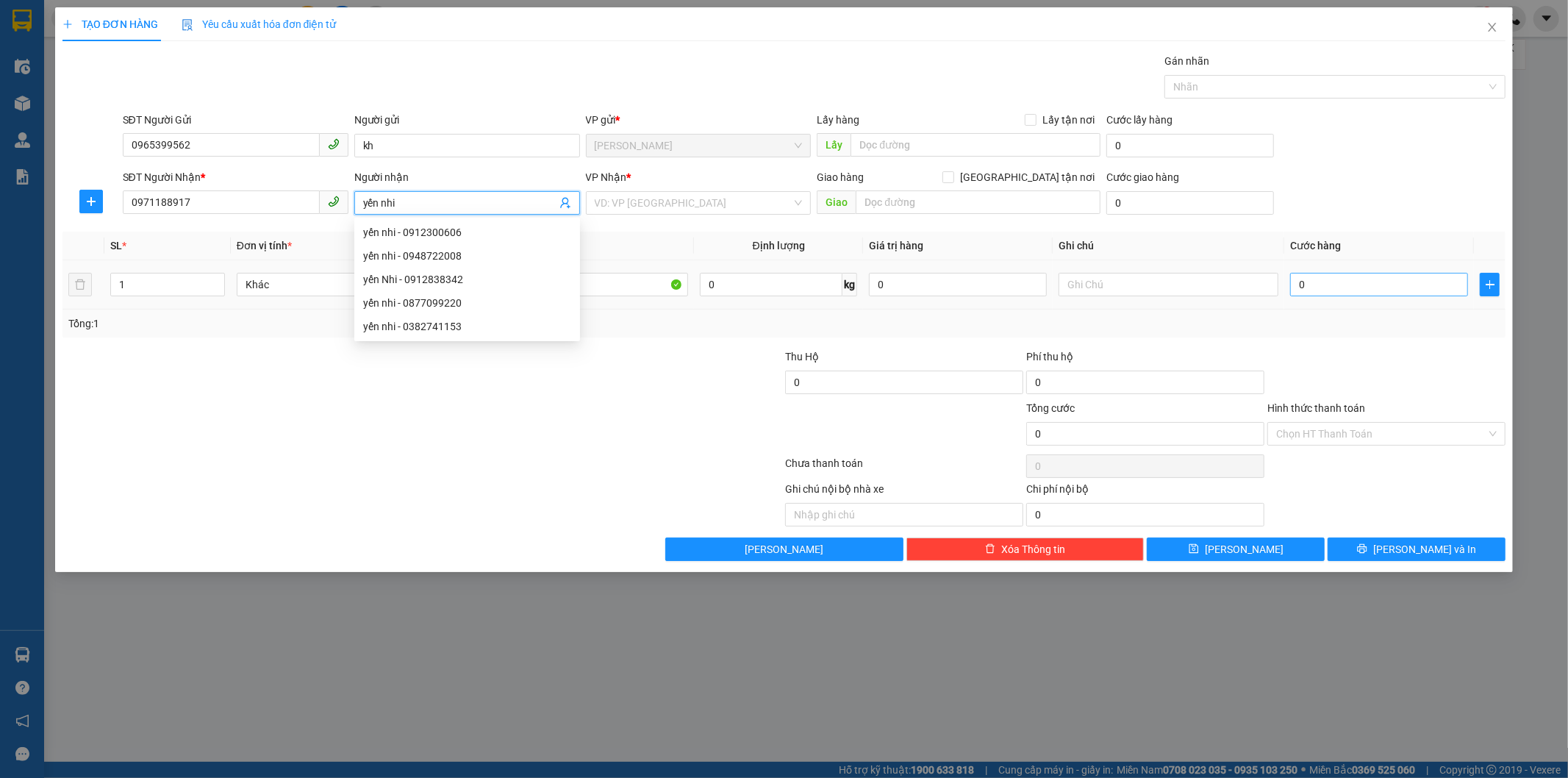
type input "yến nhi"
click at [1398, 283] on input "0" at bounding box center [1378, 285] width 178 height 24
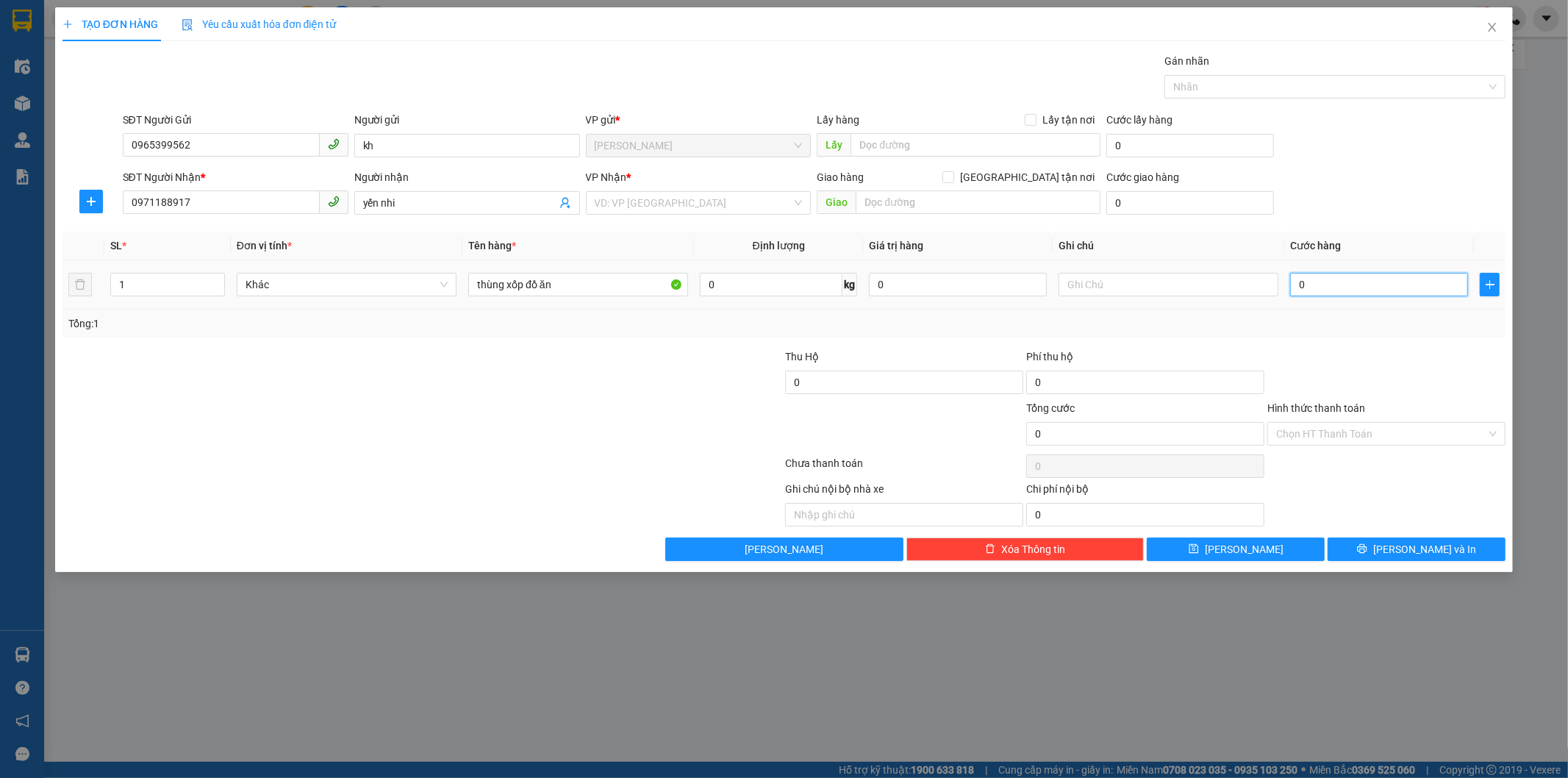
type input "3"
type input "0"
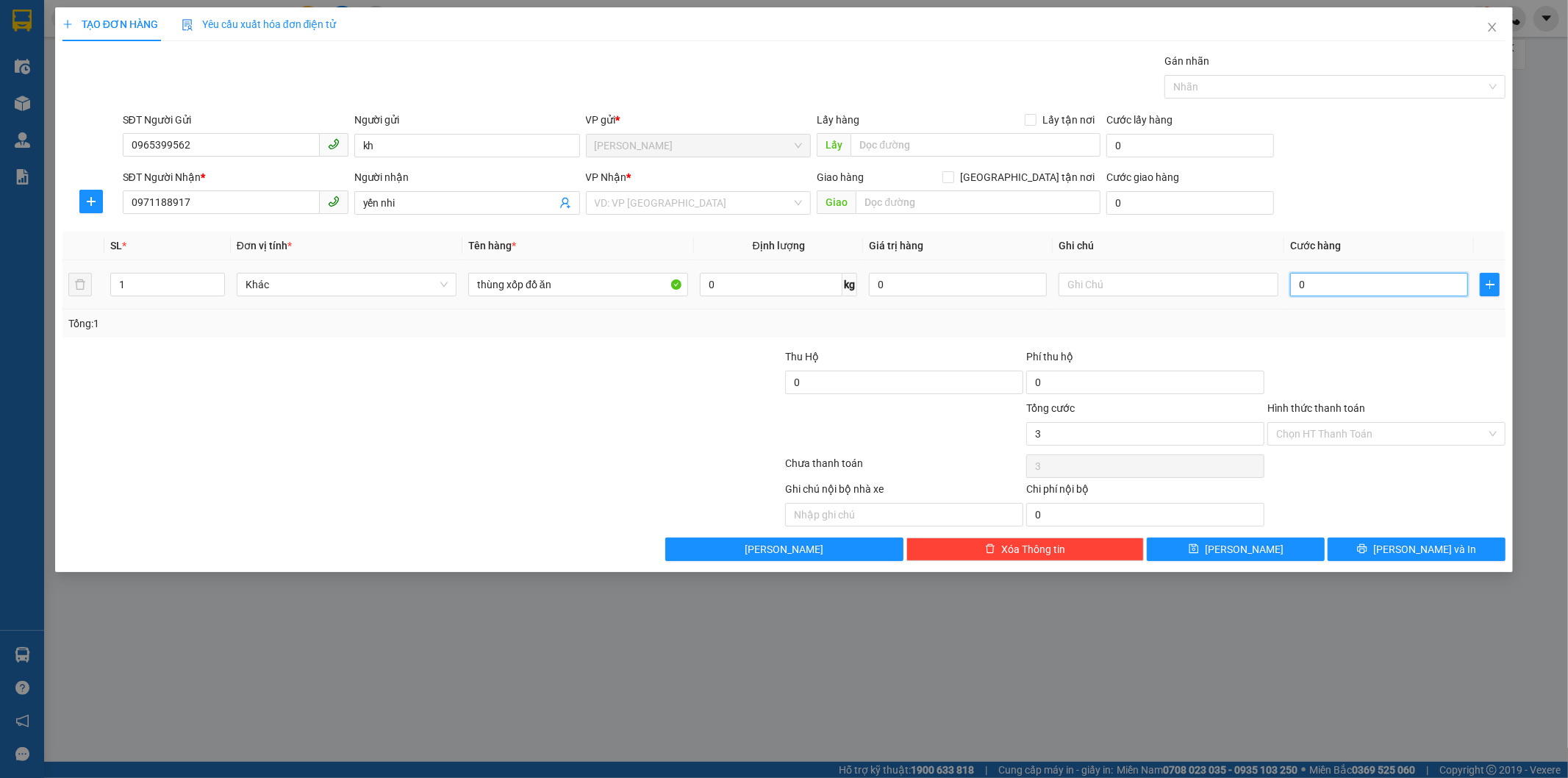
type input "0"
type input "04"
type input "4"
type input "040"
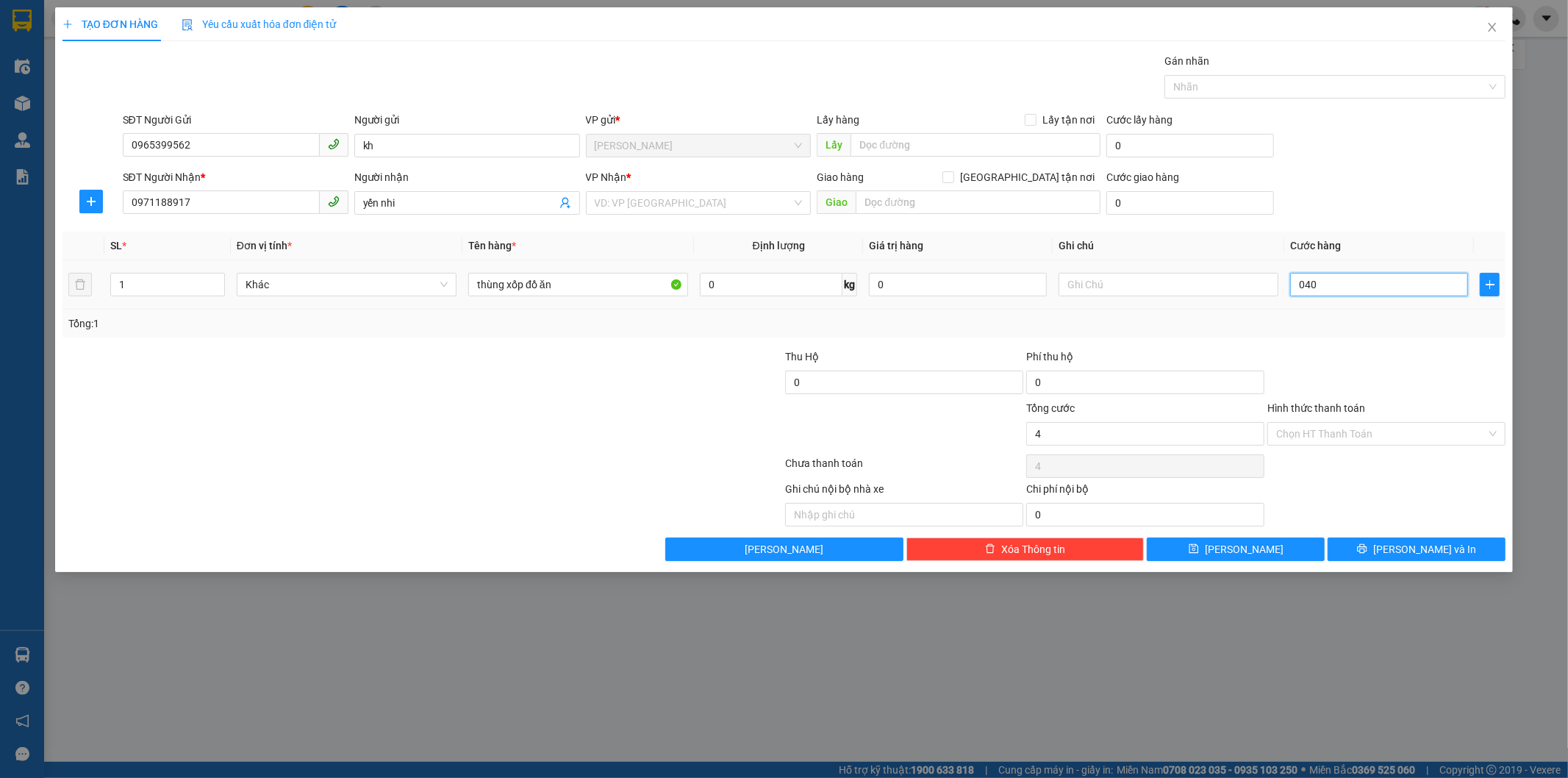
type input "40"
type input "0.400"
type input "400"
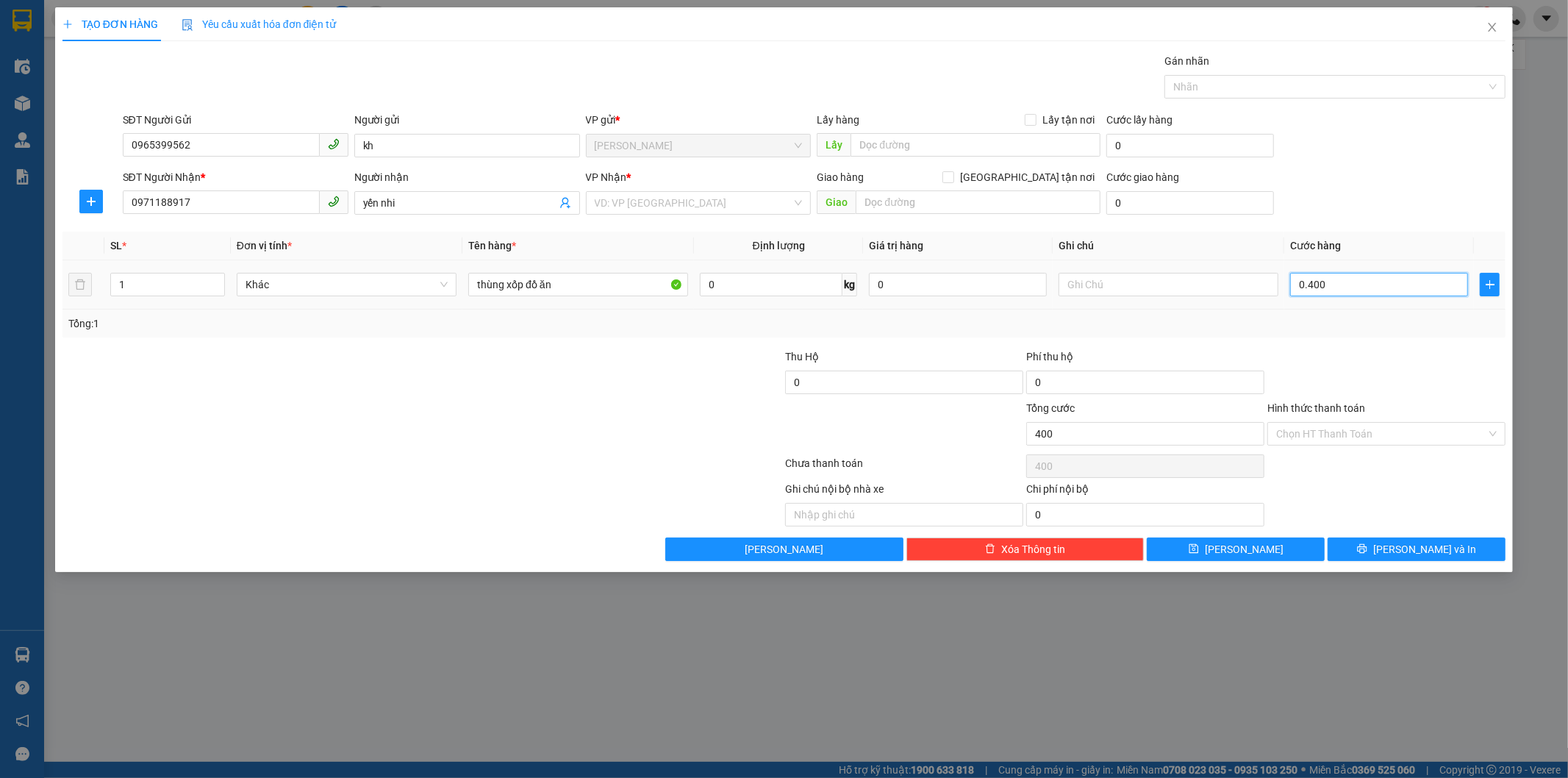
type input "04.000"
type input "4.000"
type input "040.000"
type input "40.000"
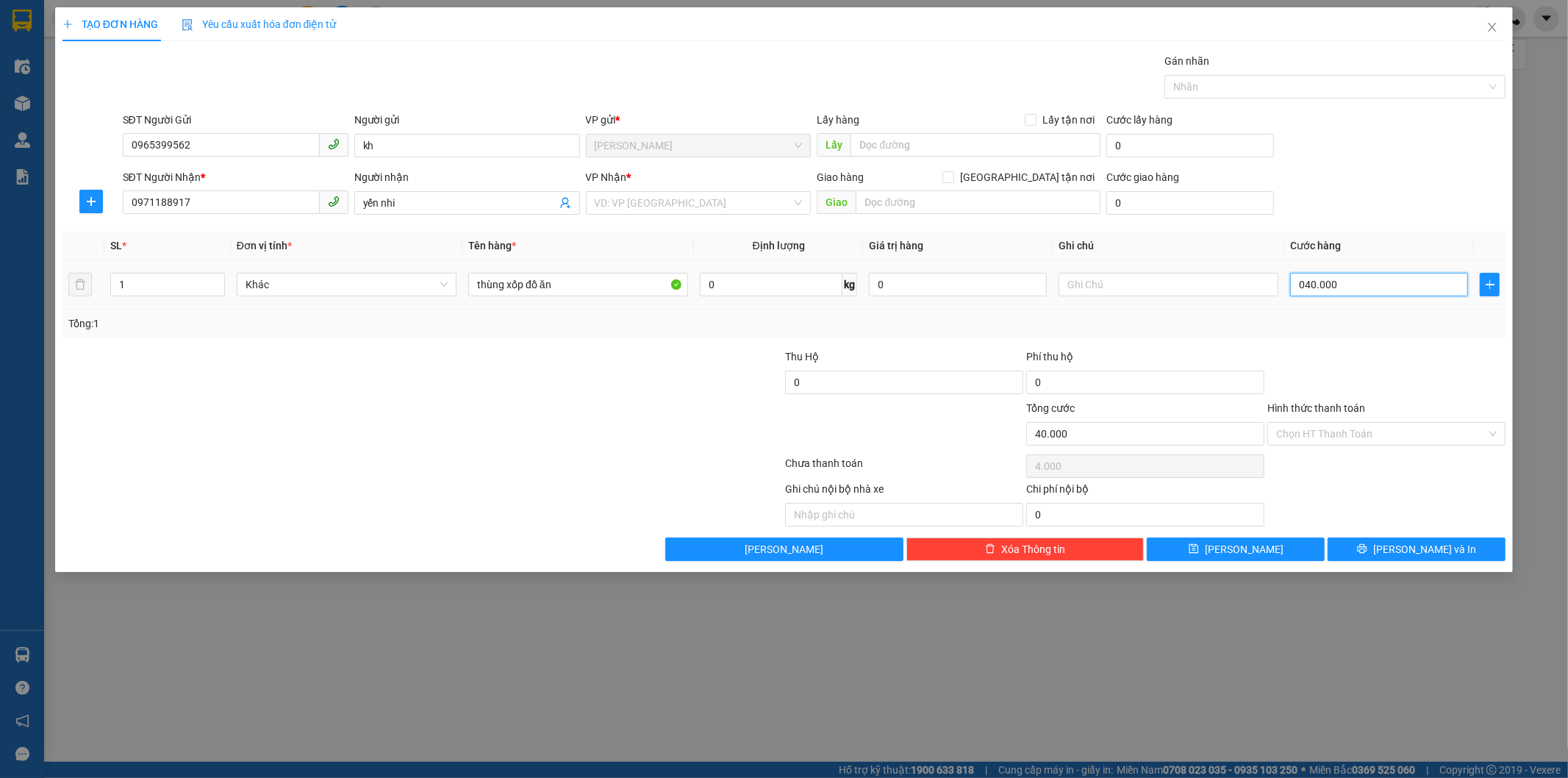
type input "40.000"
click at [1399, 431] on input "Hình thức thanh toán" at bounding box center [1382, 434] width 210 height 22
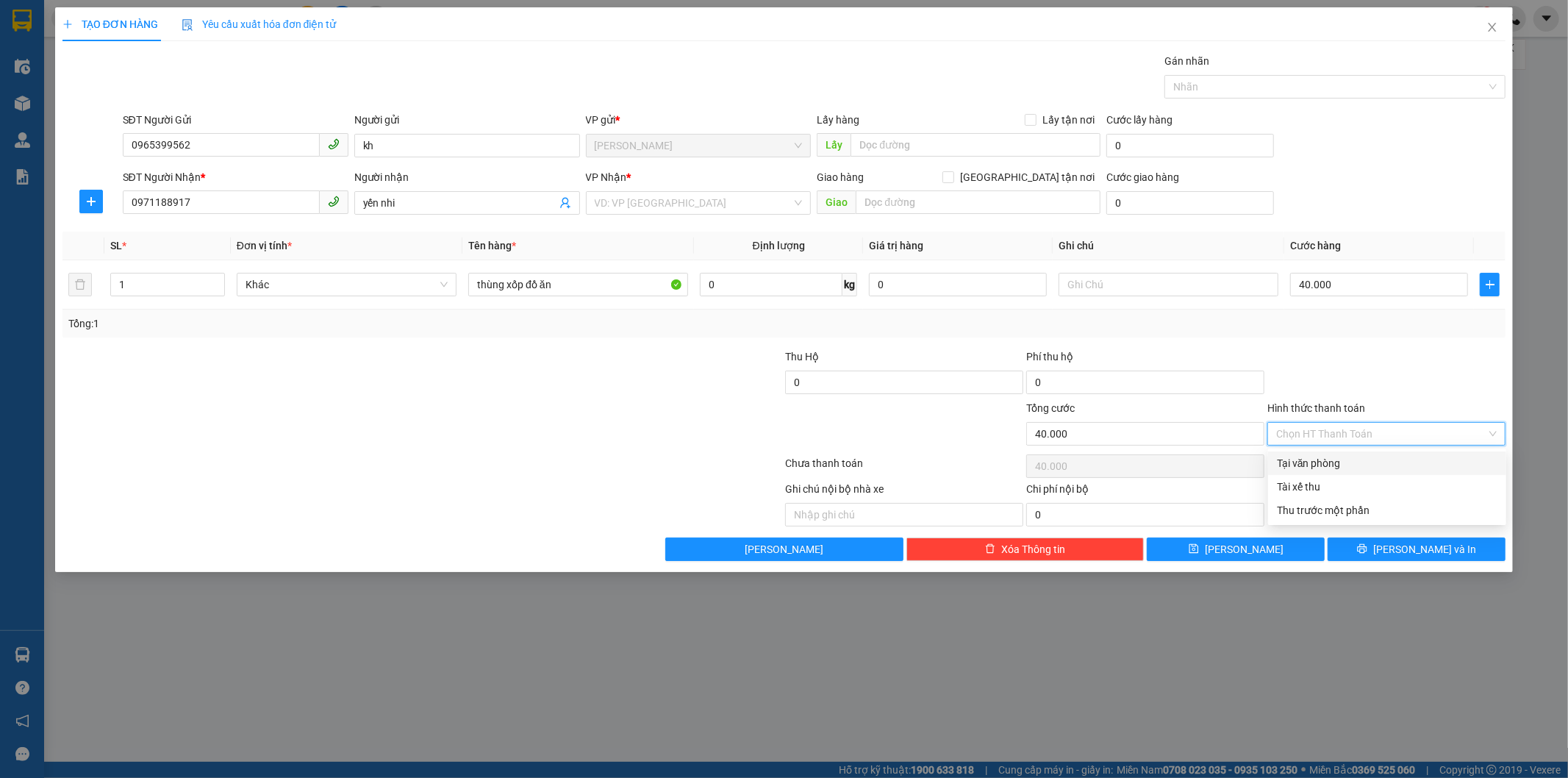
click at [1368, 459] on div "Tại văn phòng" at bounding box center [1387, 463] width 221 height 16
type input "0"
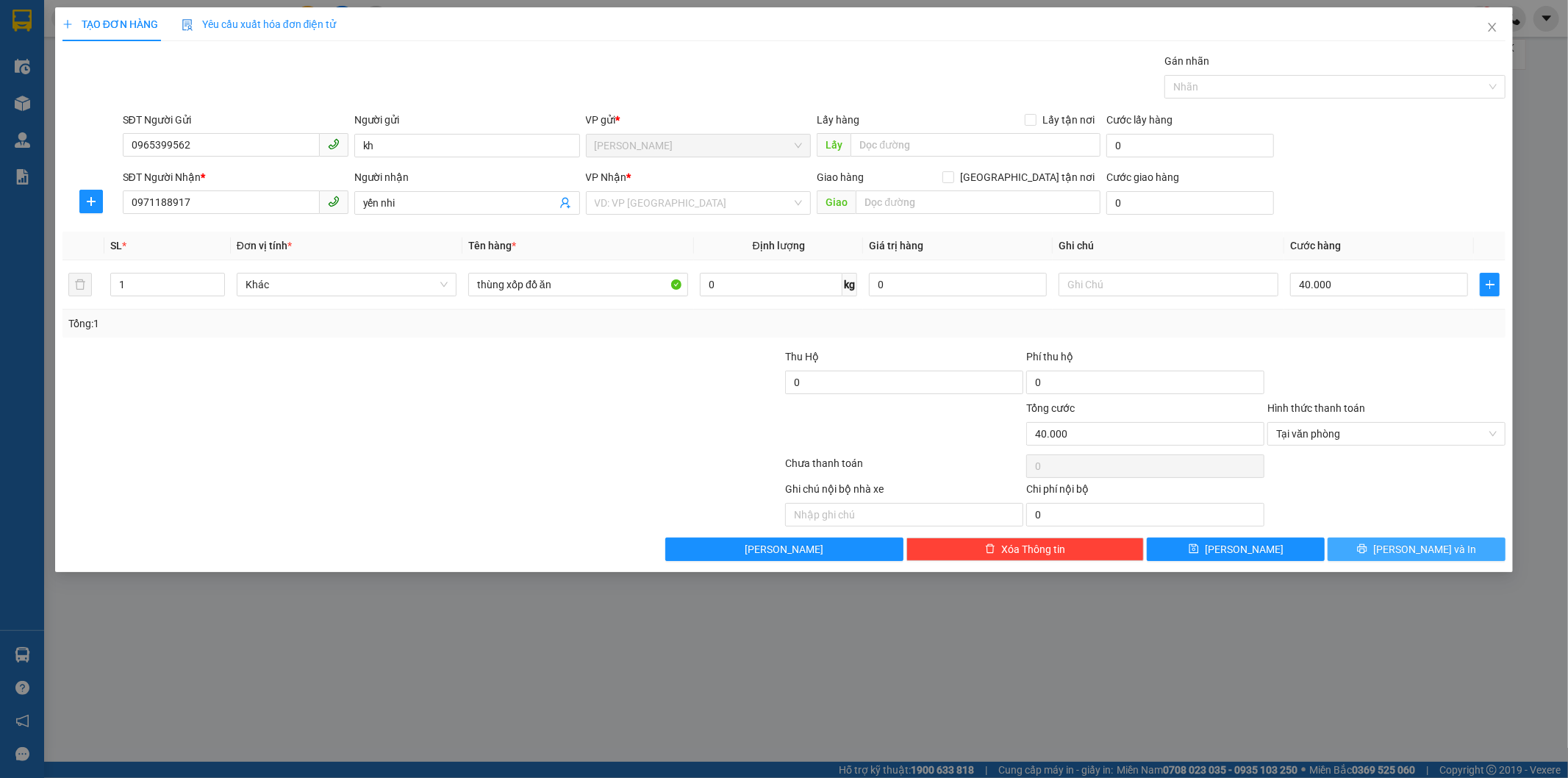
click at [1382, 545] on button "[PERSON_NAME] và In" at bounding box center [1417, 549] width 178 height 24
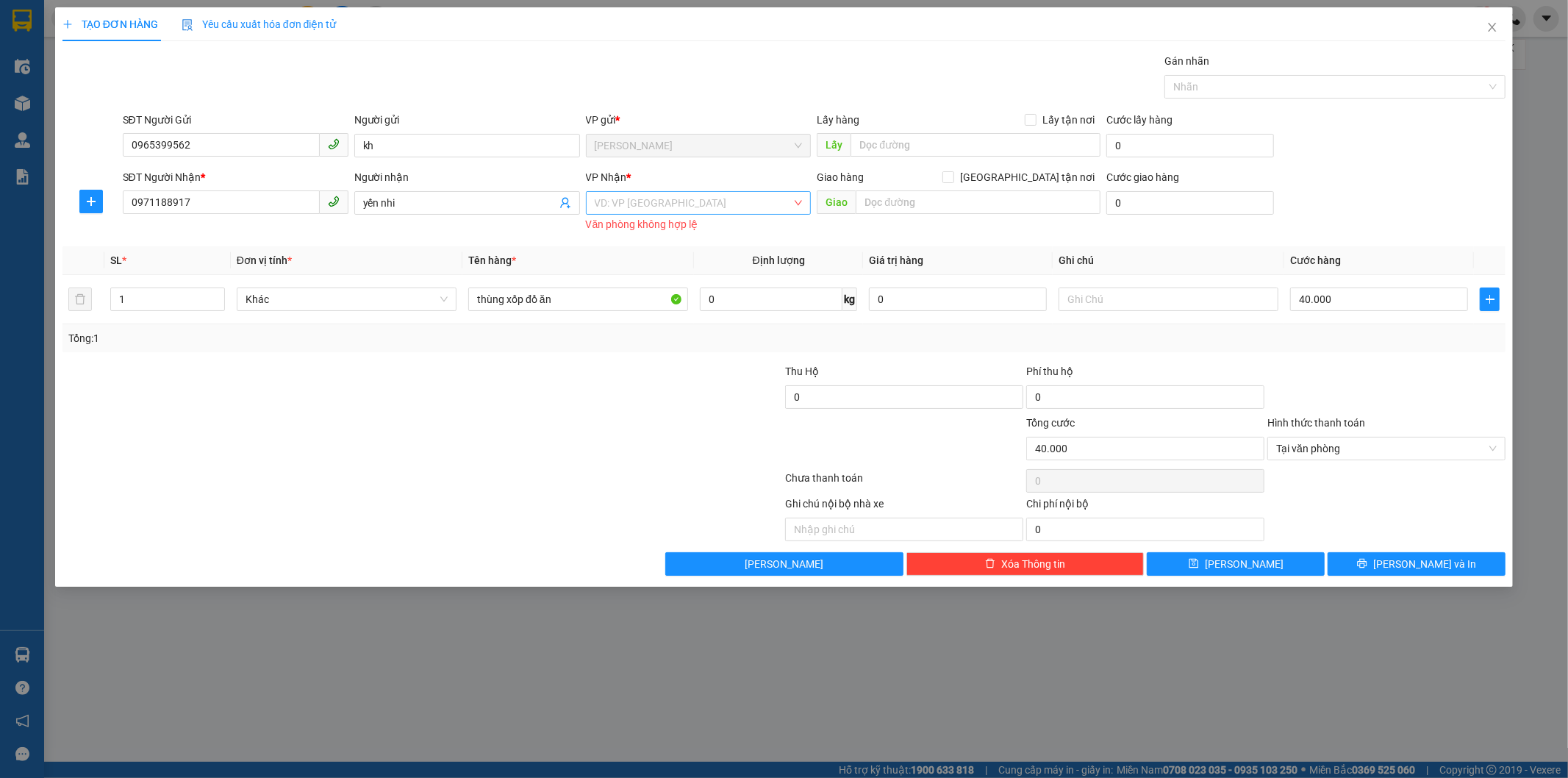
click at [634, 205] on input "search" at bounding box center [694, 203] width 197 height 22
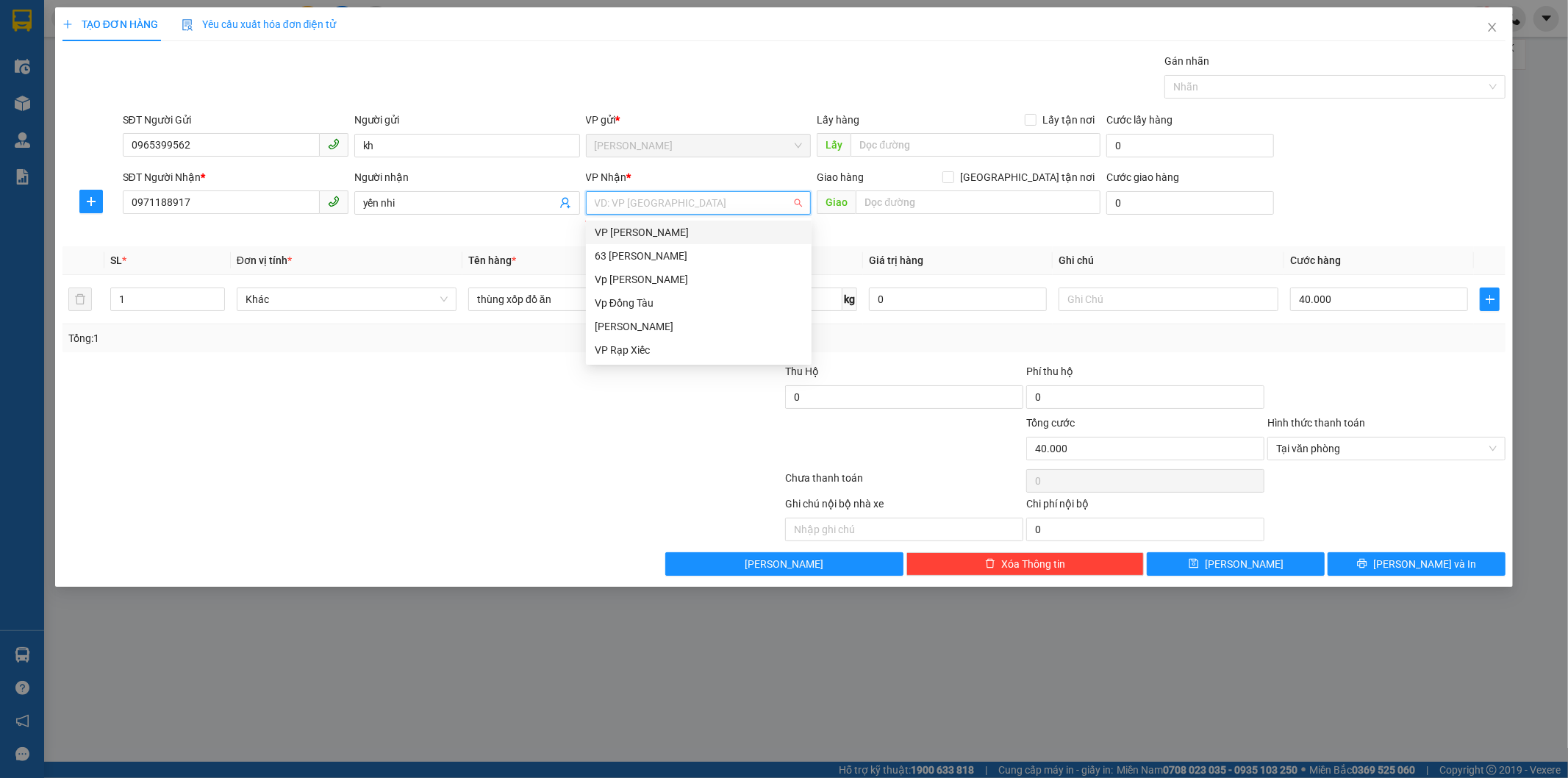
click at [687, 234] on div "VP [PERSON_NAME]" at bounding box center [698, 233] width 208 height 16
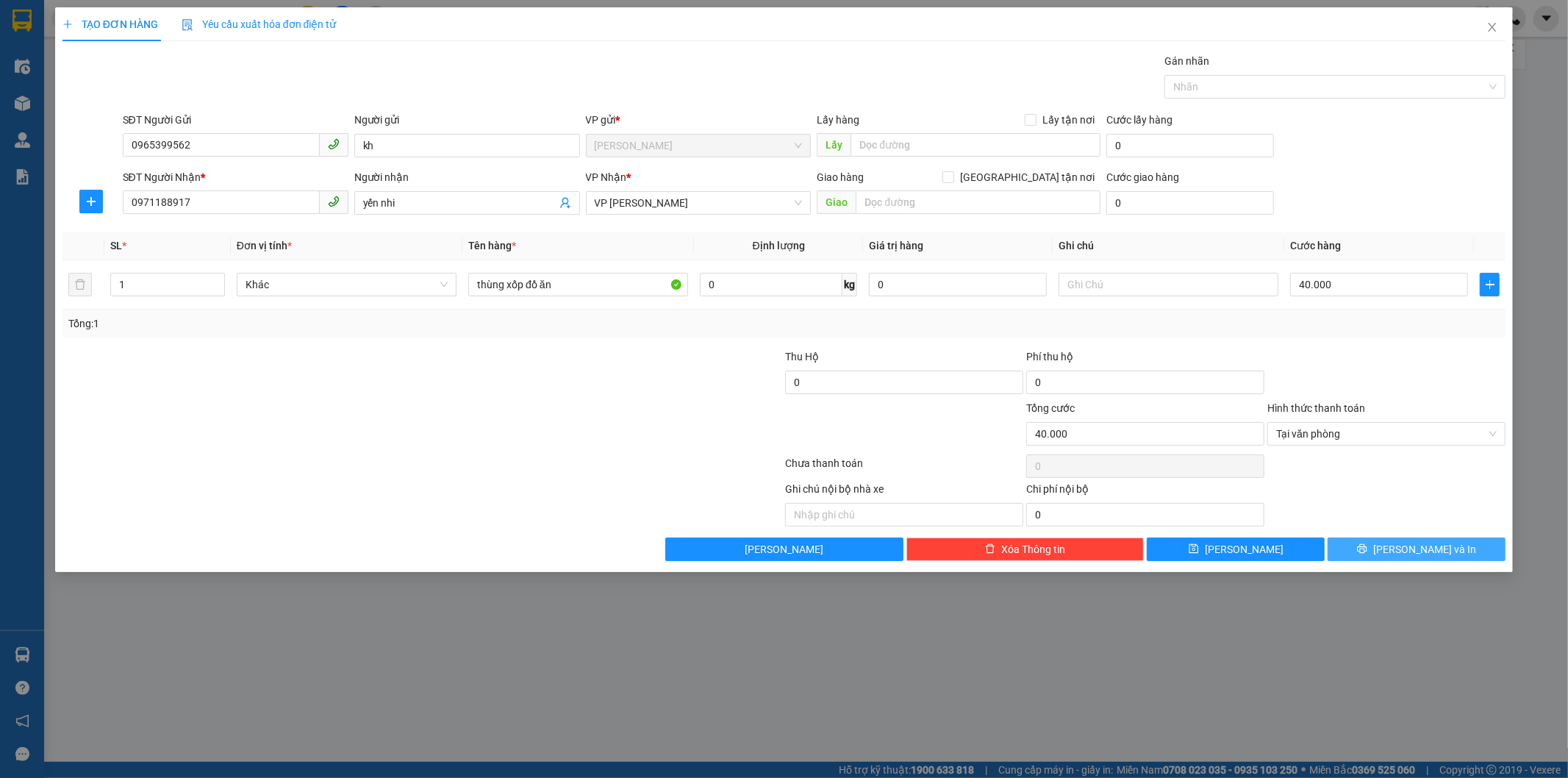
click at [1412, 553] on span "[PERSON_NAME] và In" at bounding box center [1425, 549] width 103 height 16
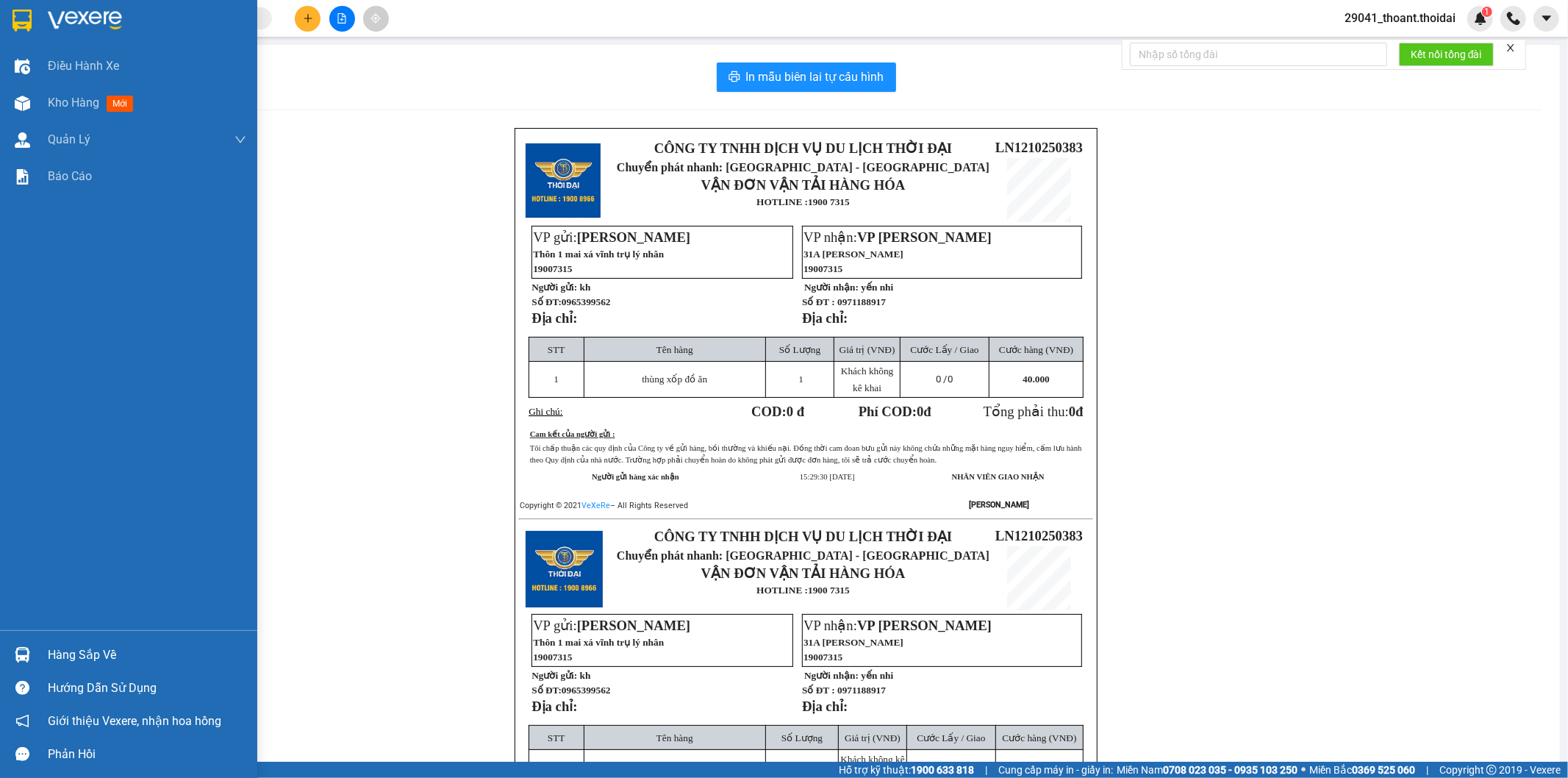
click at [44, 26] on div at bounding box center [128, 24] width 257 height 48
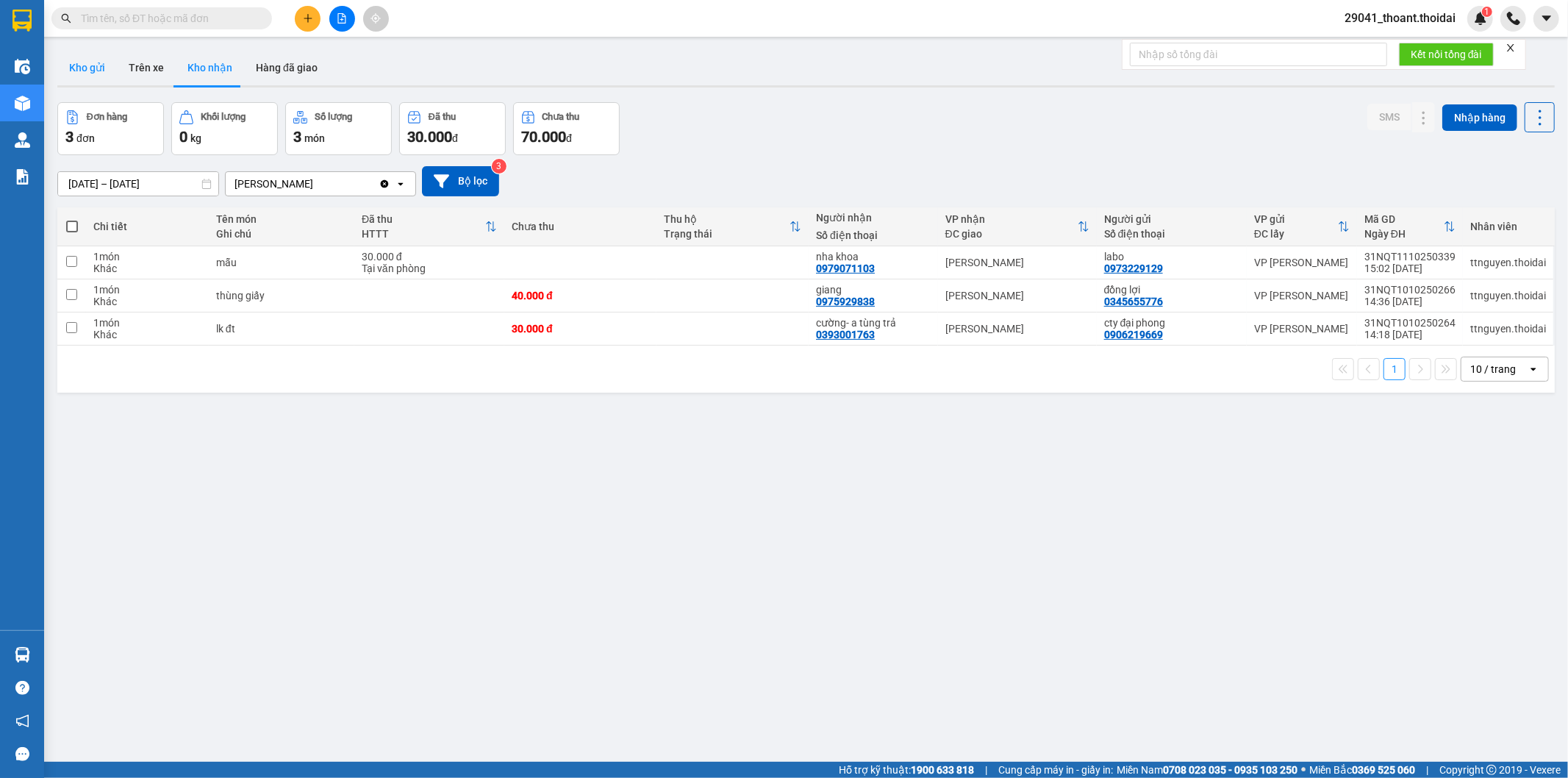
click at [85, 70] on button "Kho gửi" at bounding box center [87, 68] width 60 height 35
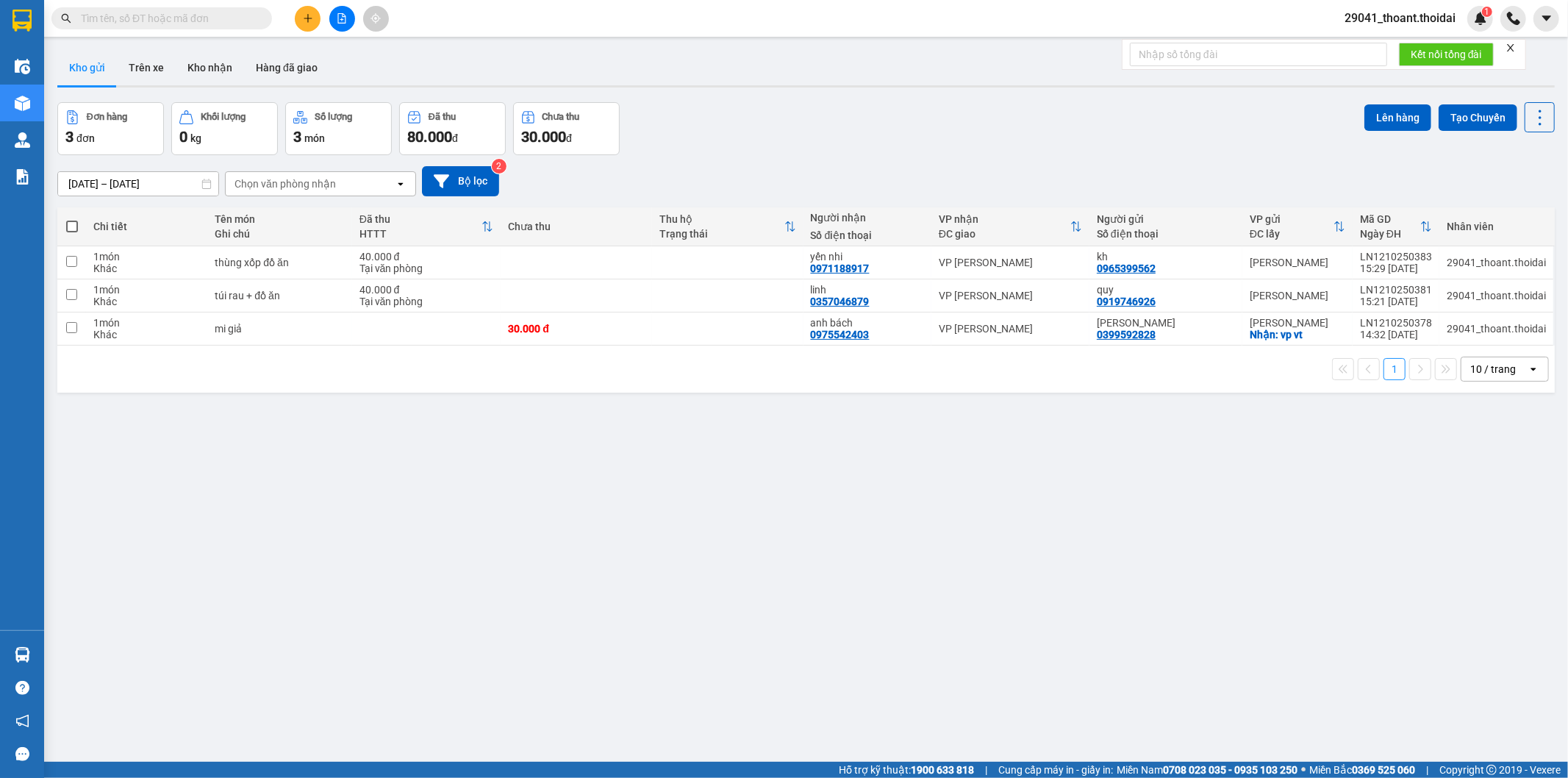
drag, startPoint x: 74, startPoint y: 225, endPoint x: 5, endPoint y: 162, distance: 93.4
click at [73, 225] on span at bounding box center [72, 226] width 12 height 12
click at [72, 219] on input "checkbox" at bounding box center [72, 219] width 0 height 0
checkbox input "true"
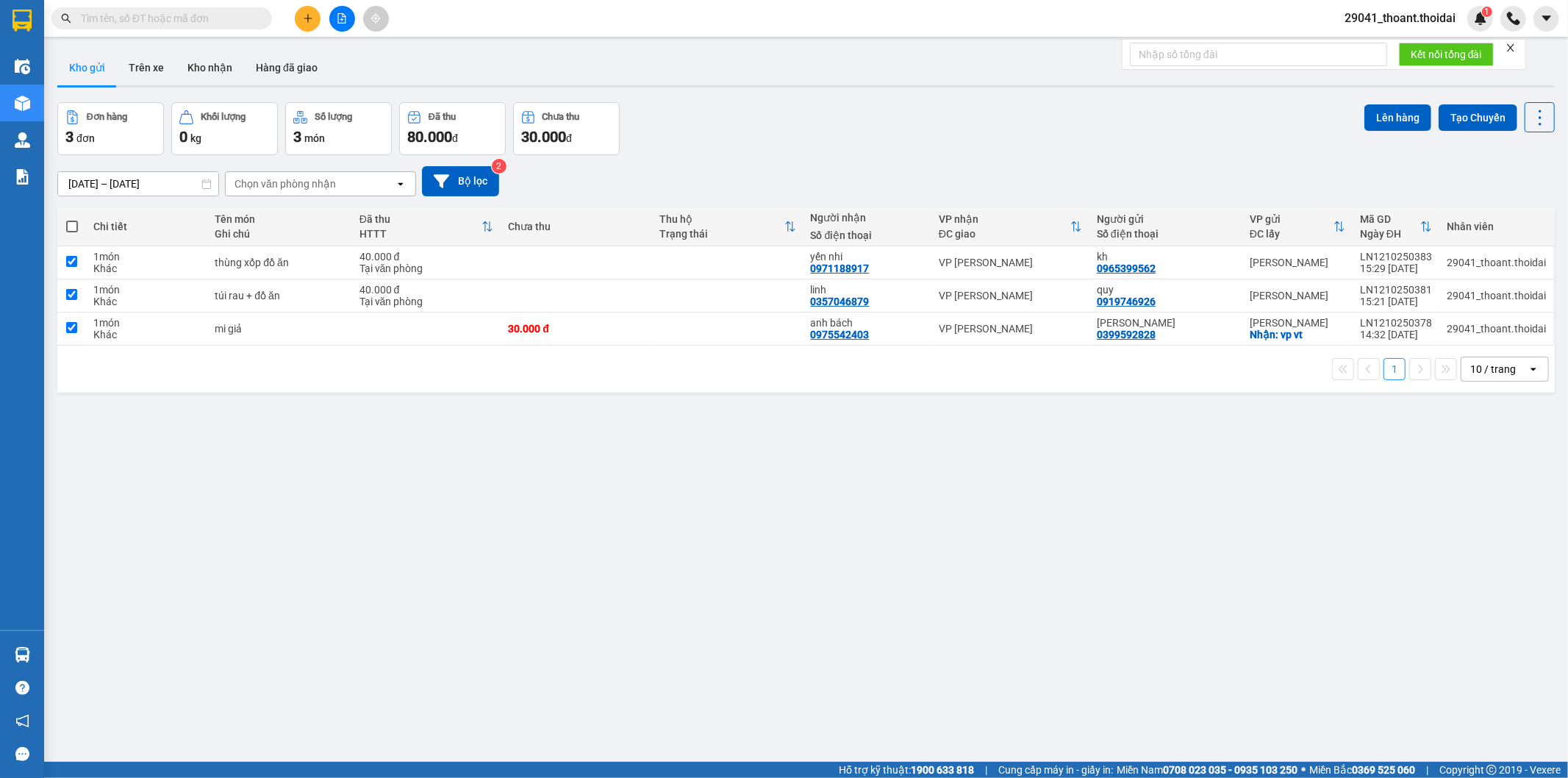
checkbox input "true"
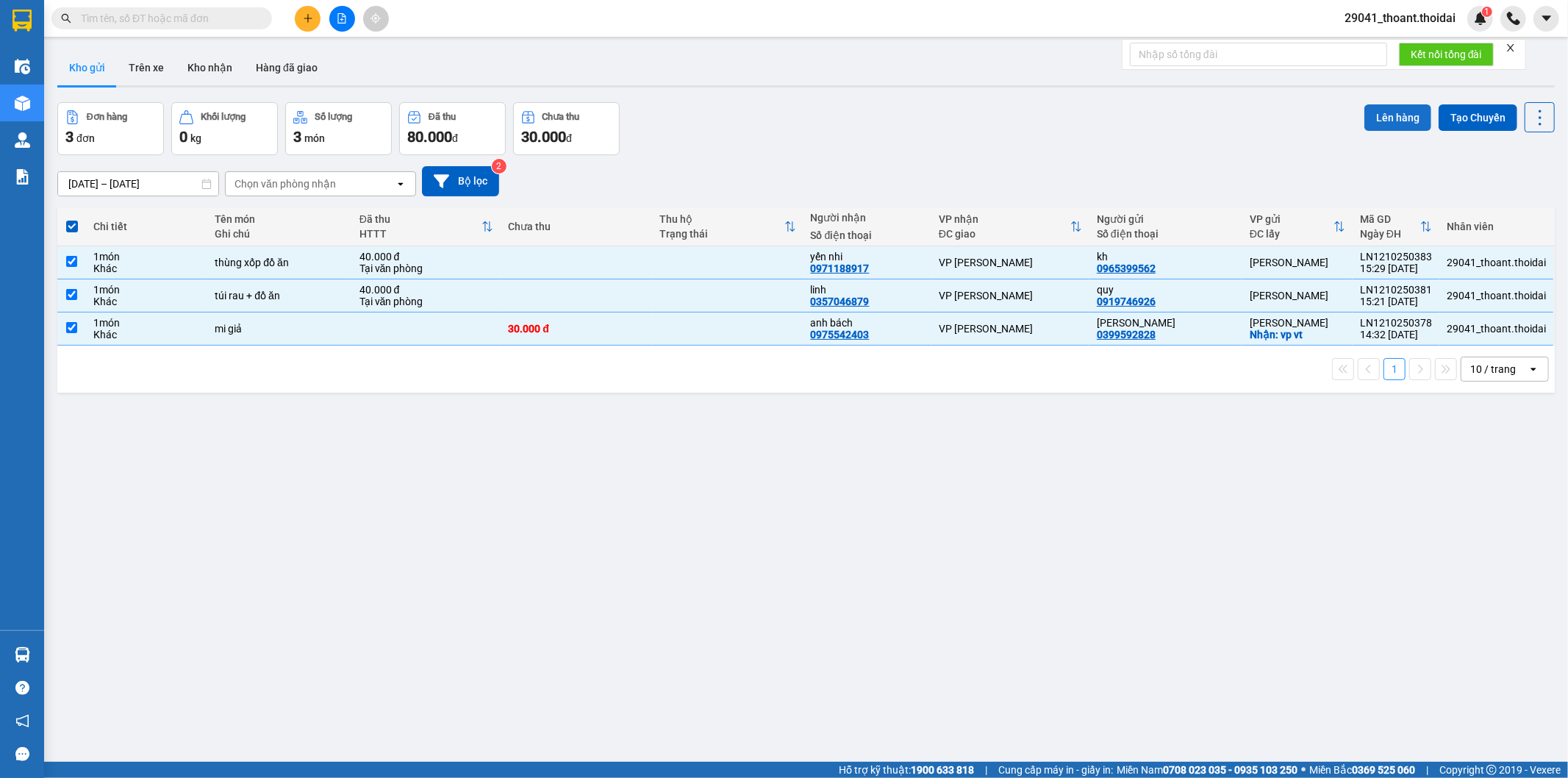
click at [1414, 119] on button "Lên hàng" at bounding box center [1398, 117] width 67 height 26
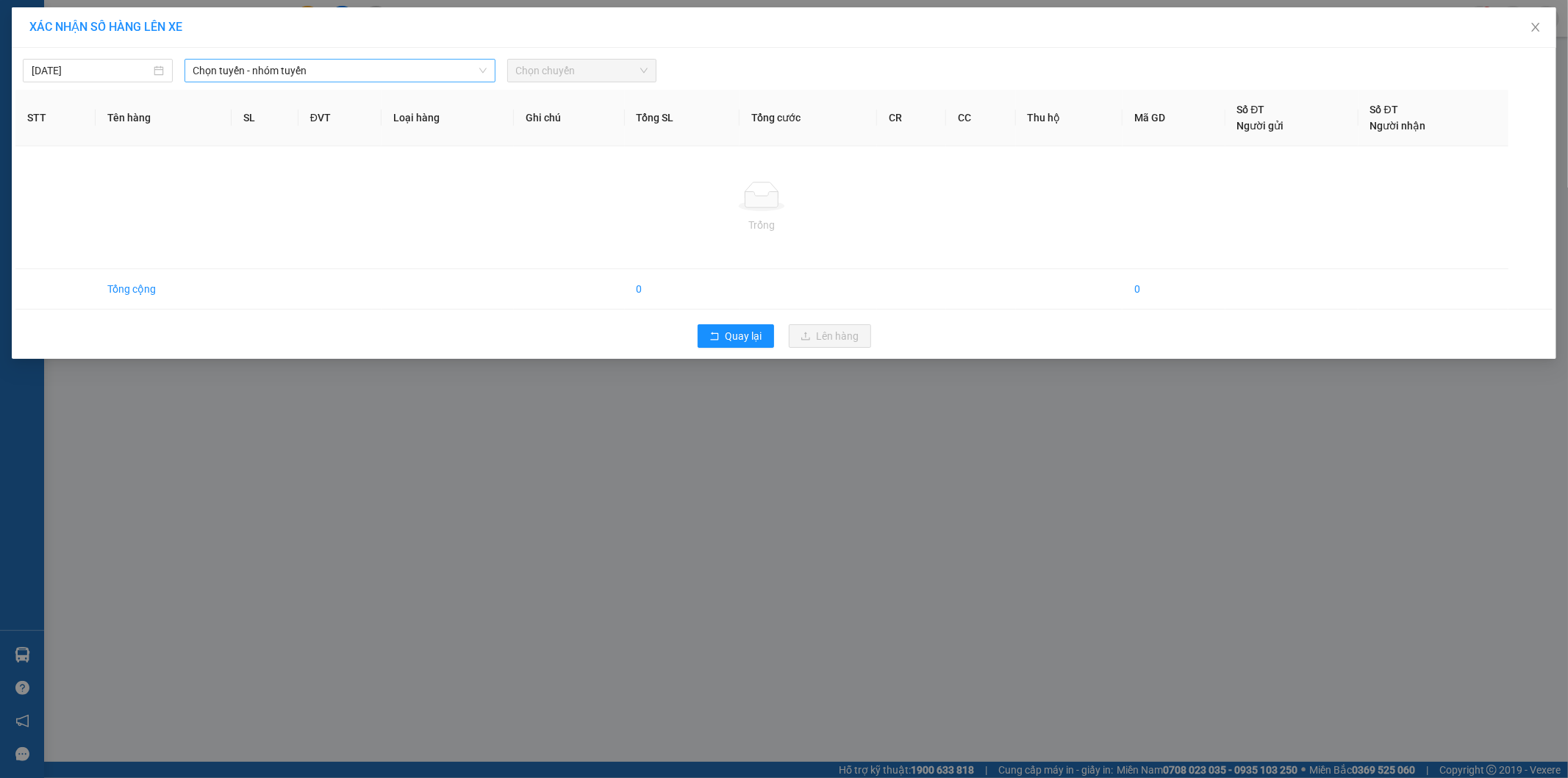
click at [254, 73] on span "Chọn tuyến - nhóm tuyến" at bounding box center [340, 71] width 293 height 22
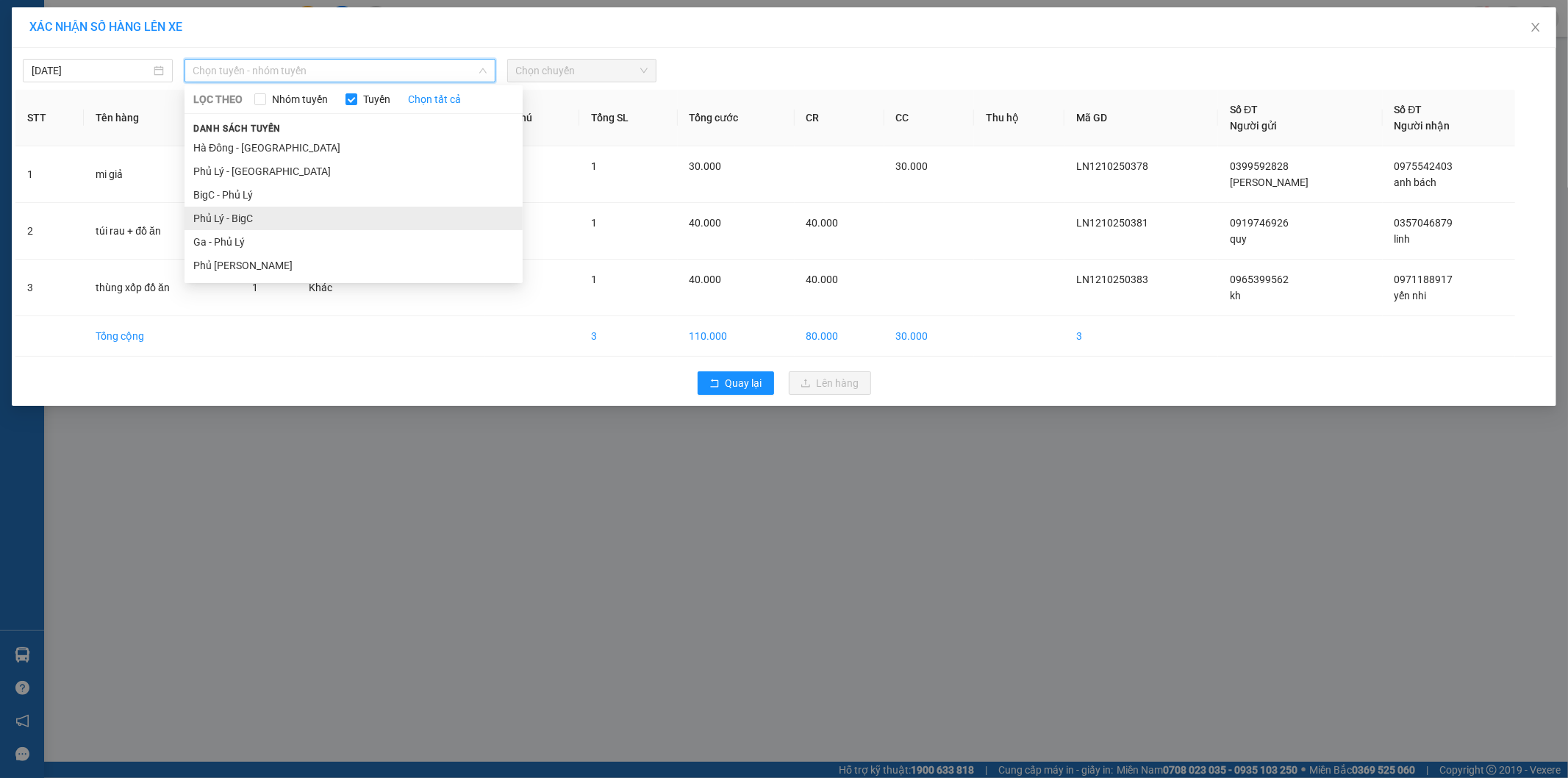
click at [255, 216] on li "Phủ Lý - BigC" at bounding box center [354, 218] width 338 height 24
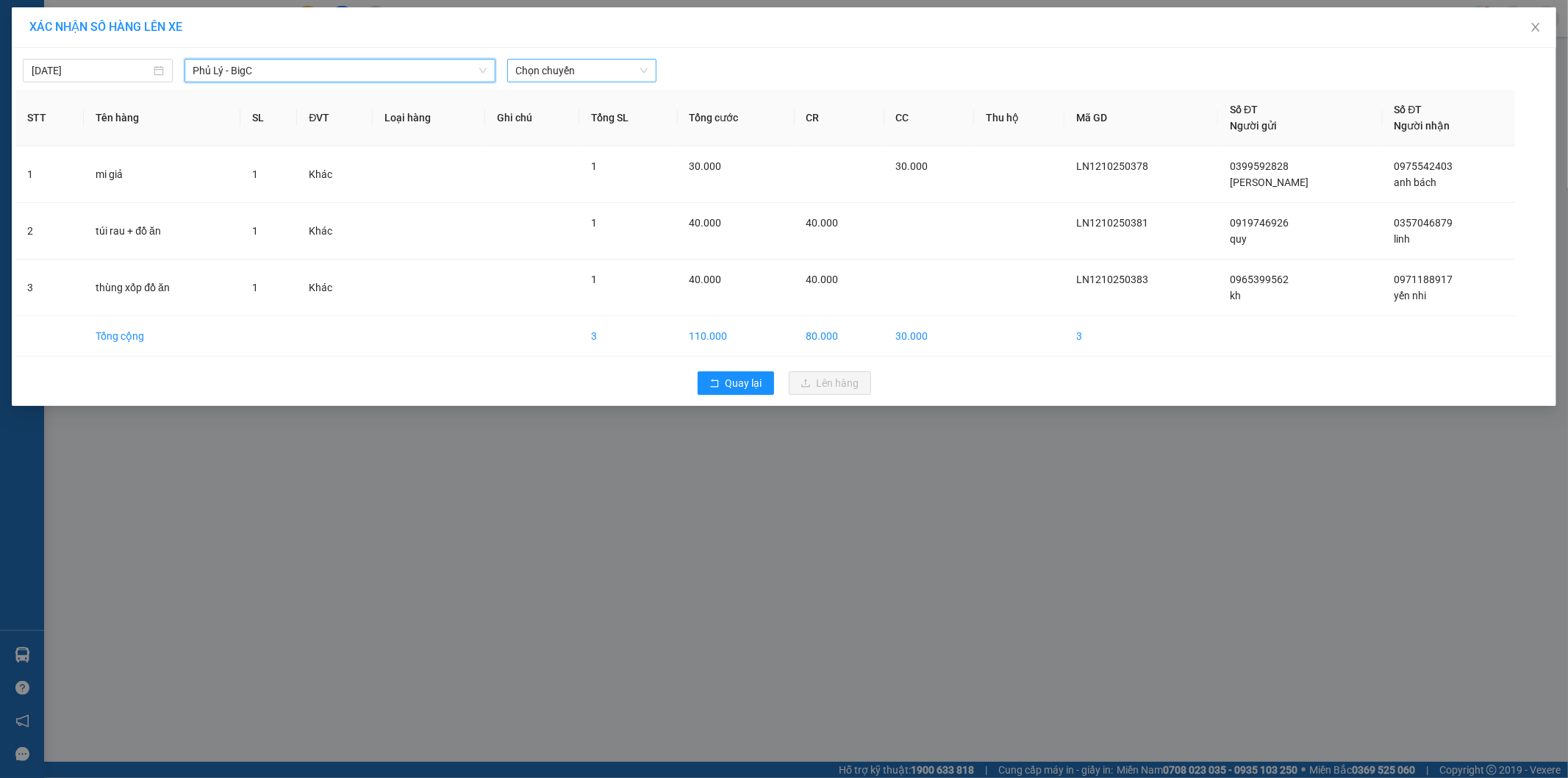
click at [643, 65] on span "Chọn chuyến" at bounding box center [582, 71] width 132 height 22
drag, startPoint x: 561, startPoint y: 66, endPoint x: 217, endPoint y: 12, distance: 348.2
click at [346, 71] on div "[DATE] [GEOGRAPHIC_DATA] - BigC LỌC THEO Nhóm tuyến Tuyến Chọn tất cả Danh sách…" at bounding box center [339, 71] width 646 height 24
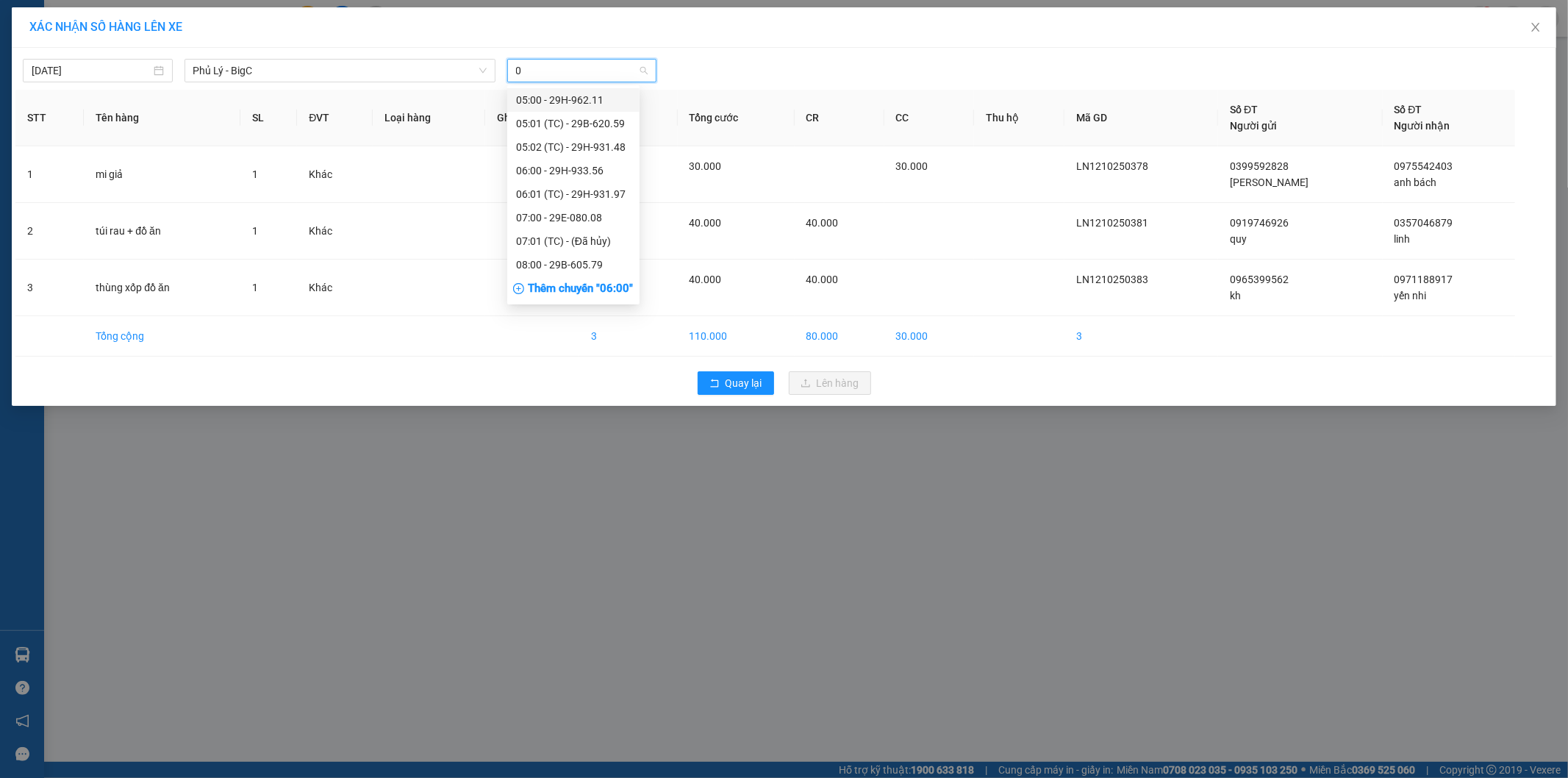
type input "08"
click at [578, 187] on div "16:01 (TC) - 29E-080.08" at bounding box center [573, 194] width 115 height 16
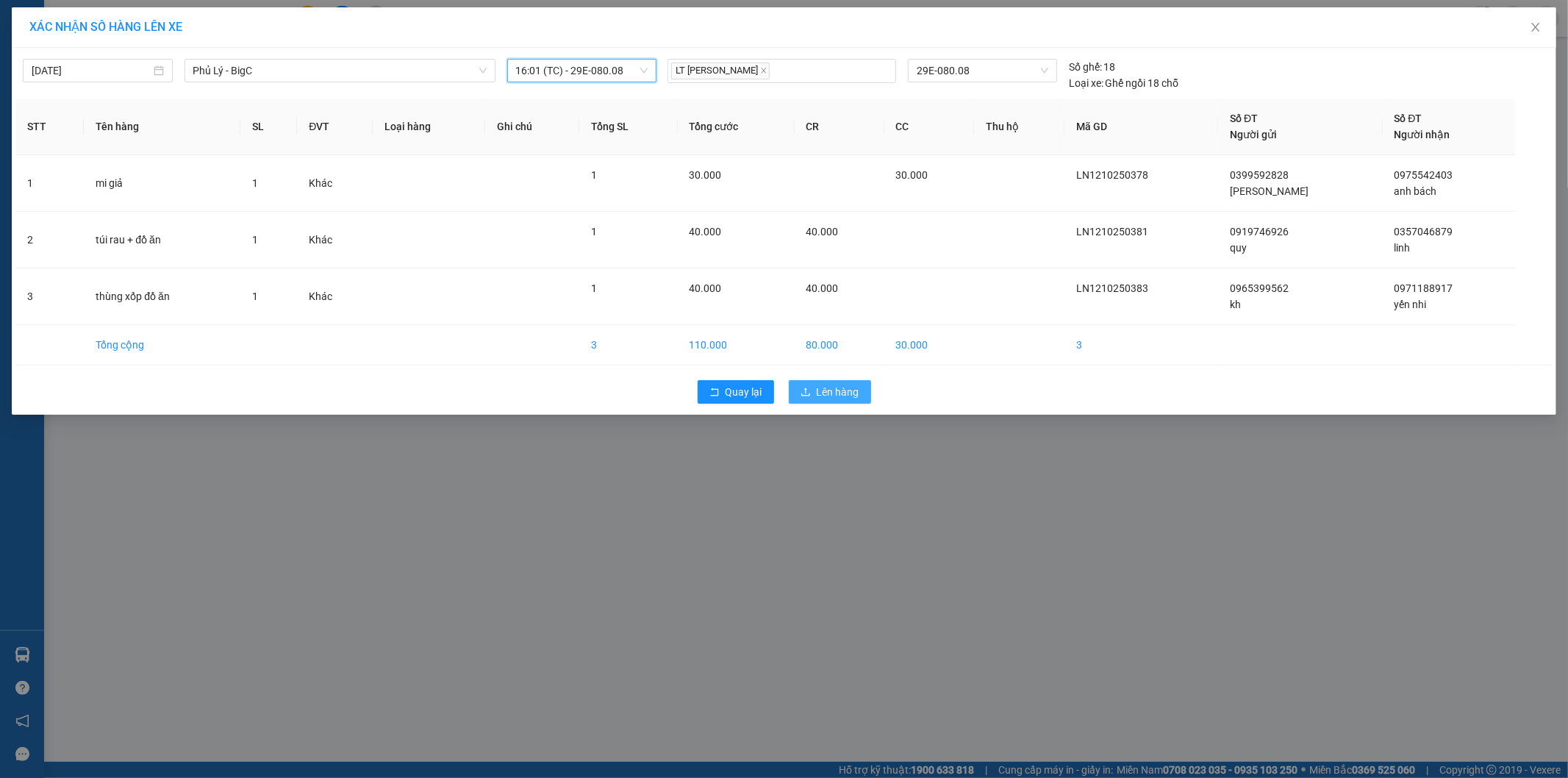
click at [837, 388] on span "Lên hàng" at bounding box center [839, 392] width 43 height 16
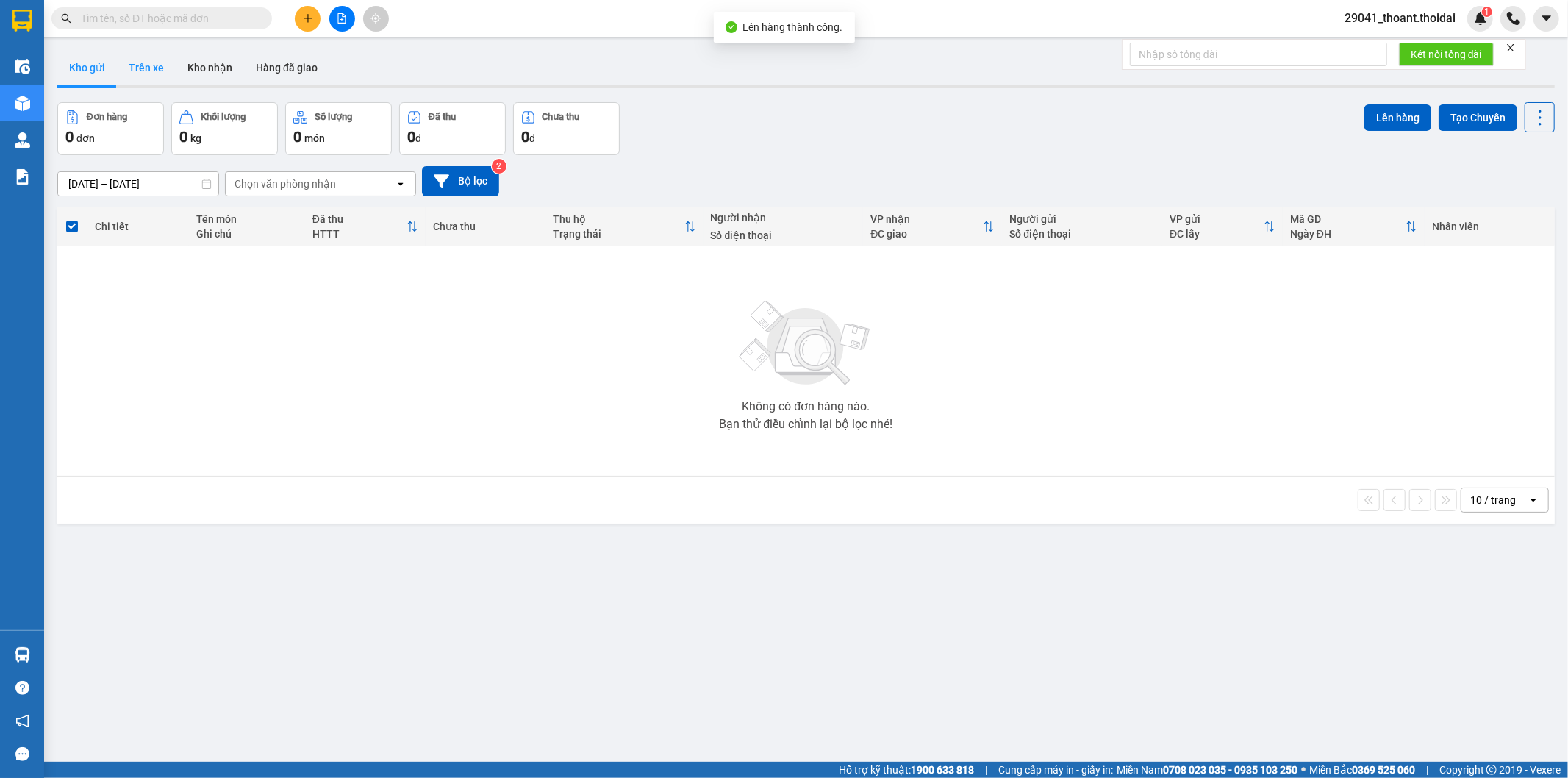
click at [148, 70] on button "Trên xe" at bounding box center [147, 68] width 59 height 35
